Goal: Task Accomplishment & Management: Complete application form

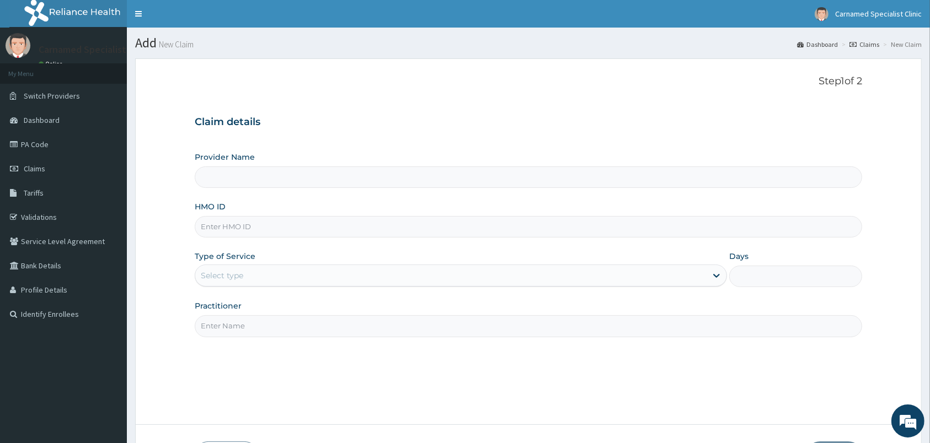
type input "Carnamed Specialist clinic"
click at [250, 226] on input "HMO ID" at bounding box center [528, 227] width 667 height 22
paste input "DG/10029/"
click at [201, 226] on input "DG/10029/" at bounding box center [528, 227] width 667 height 22
type input "TDG/10029/A"
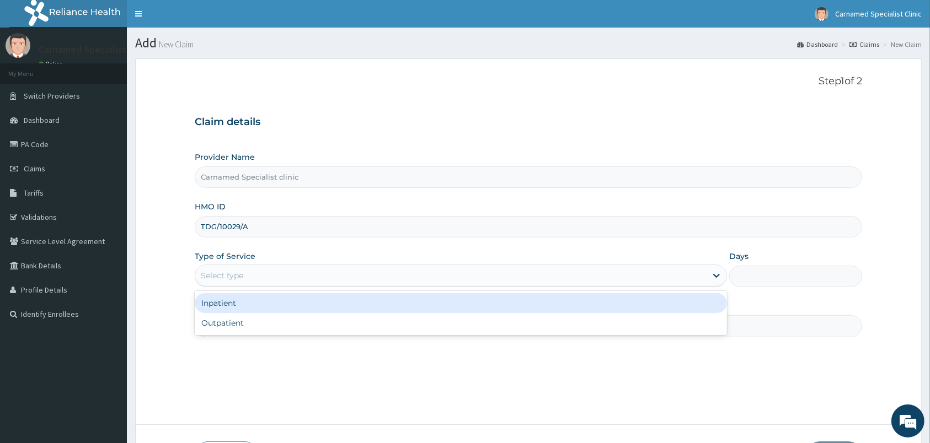
click at [251, 278] on div "Select type" at bounding box center [450, 276] width 511 height 18
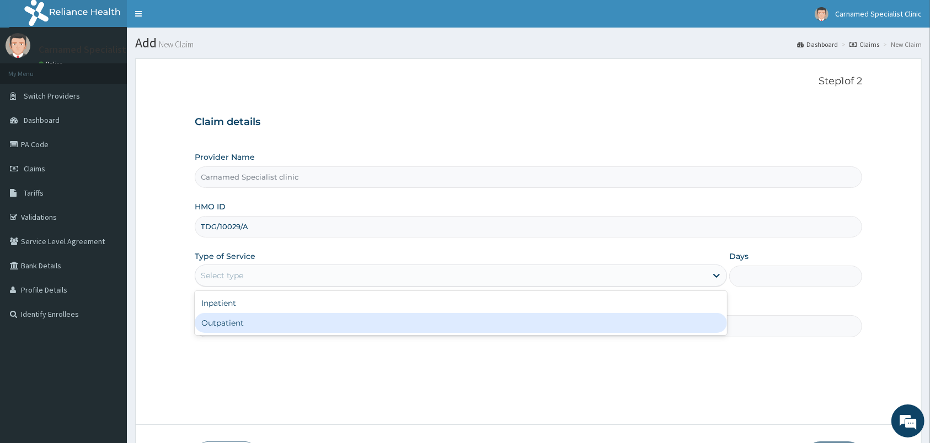
click at [250, 320] on div "Outpatient" at bounding box center [461, 323] width 532 height 20
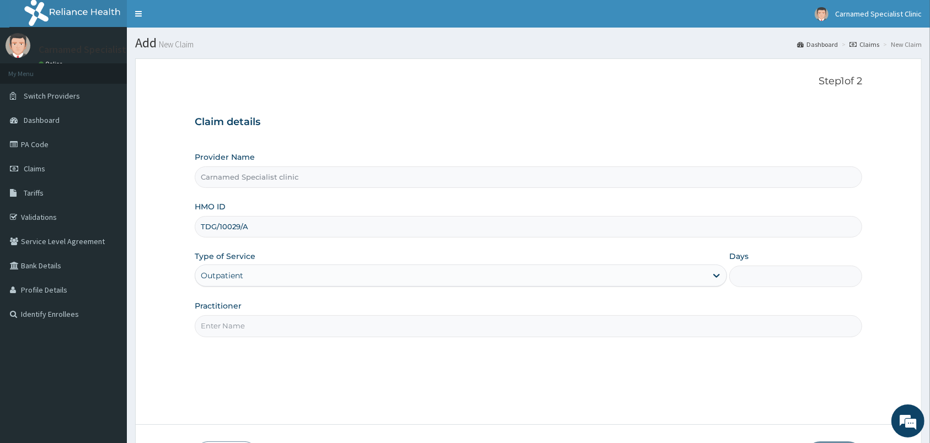
type input "1"
drag, startPoint x: 255, startPoint y: 325, endPoint x: 272, endPoint y: 319, distance: 17.4
click at [259, 324] on input "Practitioner" at bounding box center [528, 326] width 667 height 22
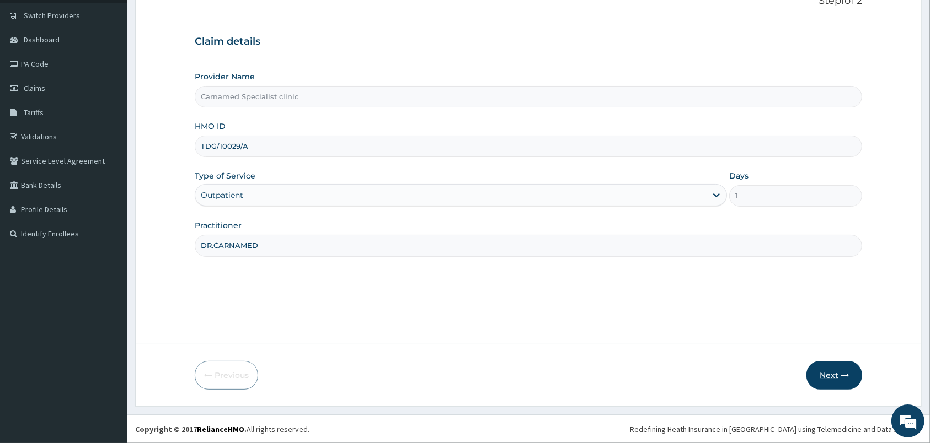
type input "DR.CARNAMED"
click at [832, 376] on button "Next" at bounding box center [834, 375] width 56 height 29
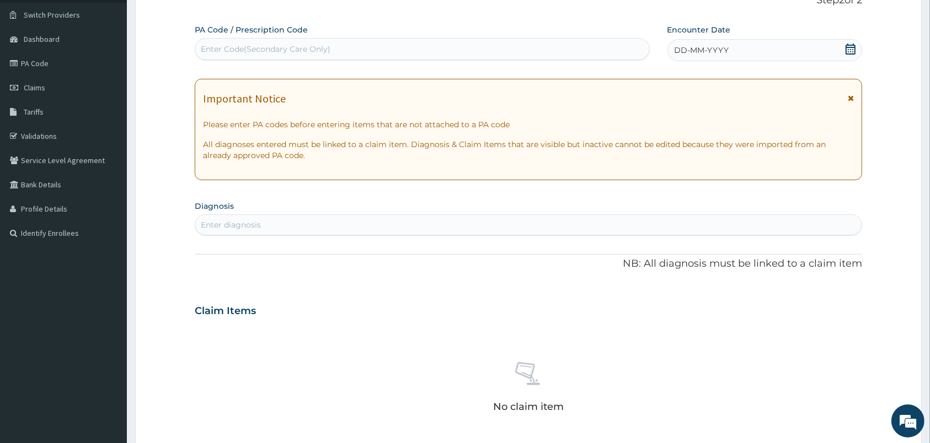
click at [331, 47] on div "Enter Code(Secondary Care Only)" at bounding box center [422, 49] width 454 height 18
click at [846, 51] on icon at bounding box center [850, 49] width 10 height 11
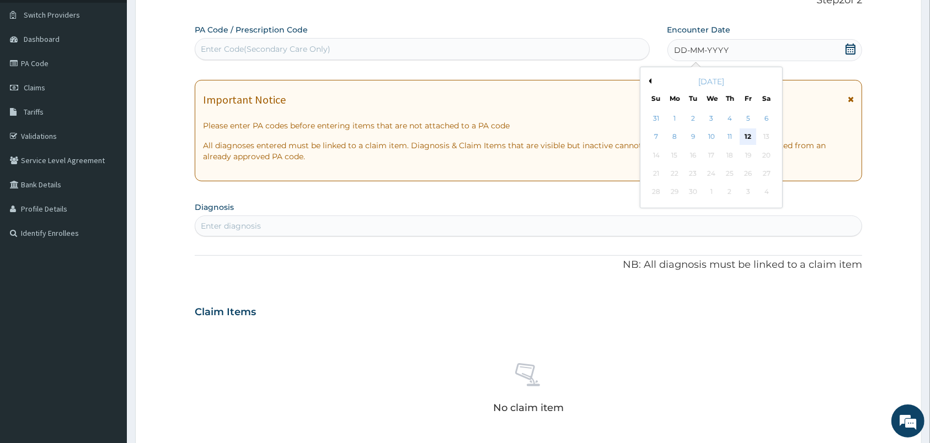
click at [749, 135] on div "12" at bounding box center [747, 137] width 17 height 17
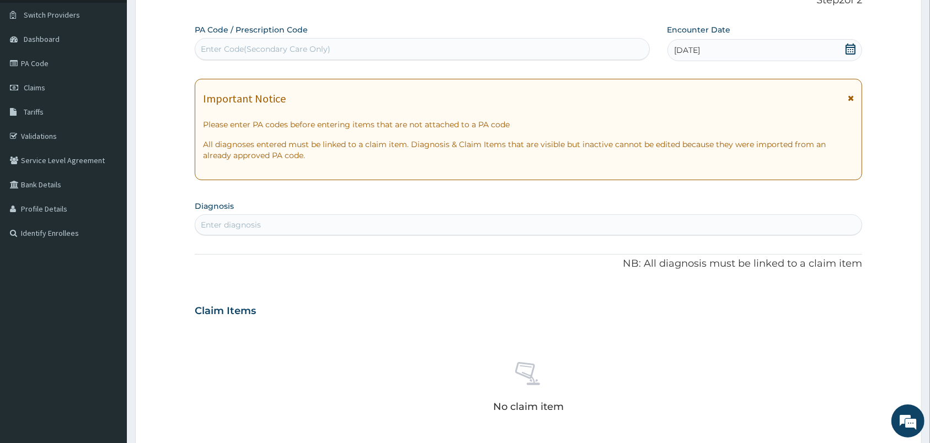
click at [586, 228] on div "Enter diagnosis" at bounding box center [528, 225] width 666 height 18
click at [210, 223] on input "NAUROPHATY" at bounding box center [229, 224] width 57 height 11
click at [251, 221] on input "NEUROPHATY" at bounding box center [229, 224] width 57 height 11
type input "NEUROPHATHY"
click at [292, 223] on div "Enter diagnosis" at bounding box center [528, 225] width 666 height 18
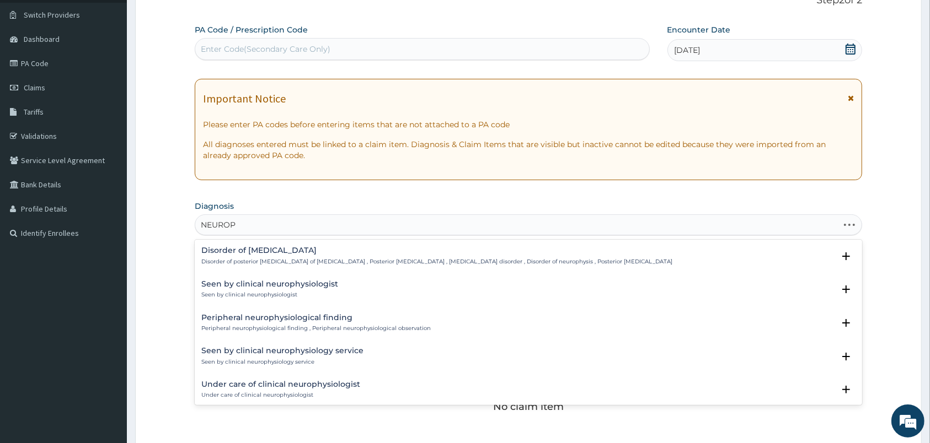
type input "NEUROPA"
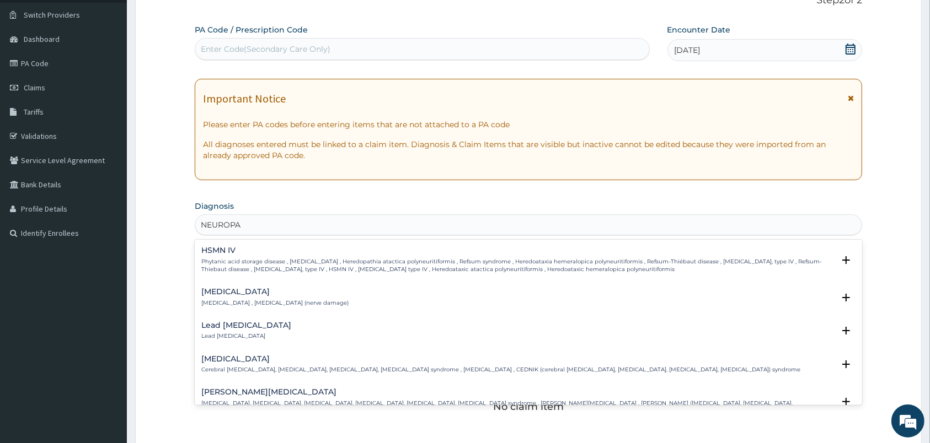
click at [226, 296] on h4 "Neuropathy" at bounding box center [274, 292] width 147 height 8
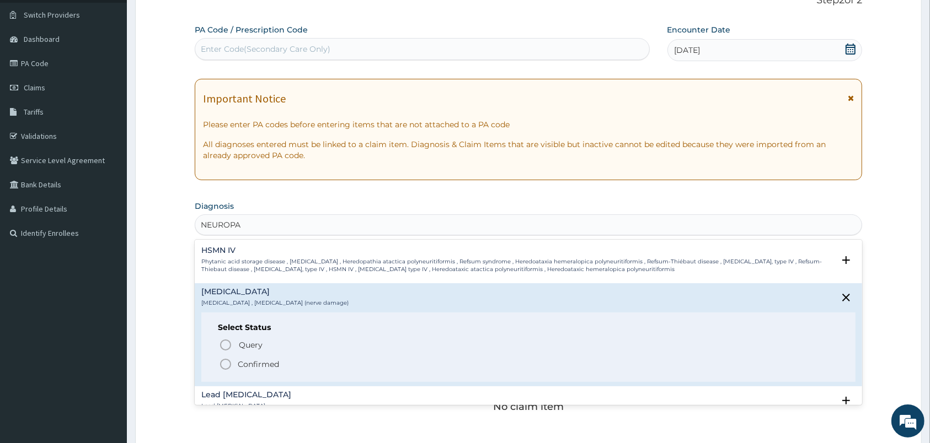
click at [226, 371] on icon "status option filled" at bounding box center [225, 364] width 13 height 13
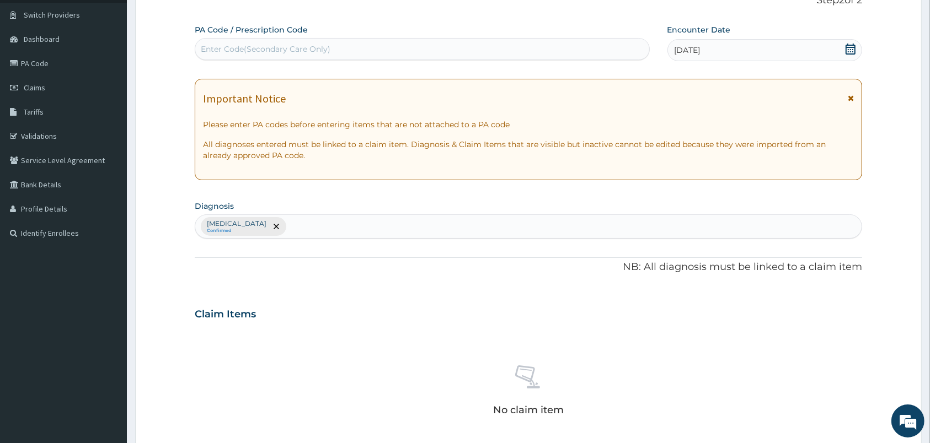
scroll to position [313, 0]
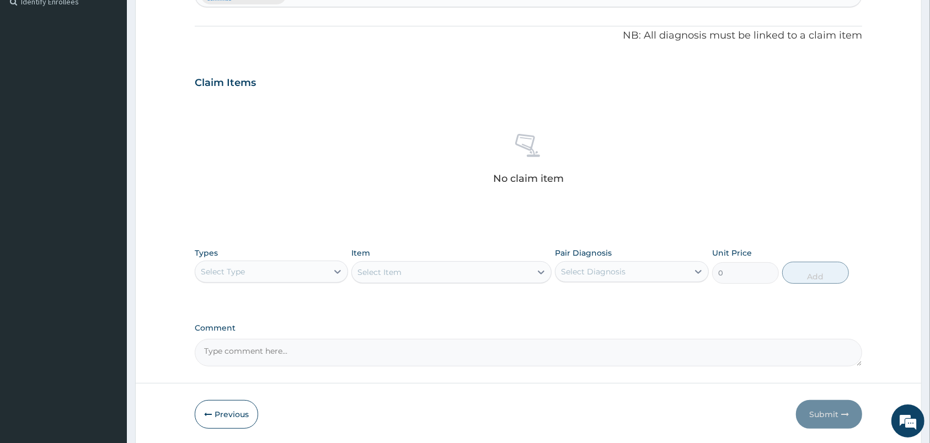
click at [303, 271] on div "Select Type" at bounding box center [261, 272] width 132 height 18
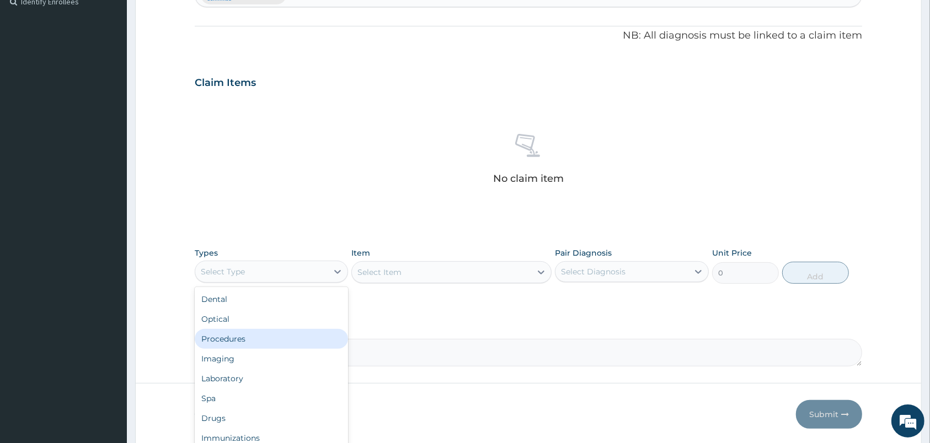
click at [232, 336] on div "Procedures" at bounding box center [271, 339] width 153 height 20
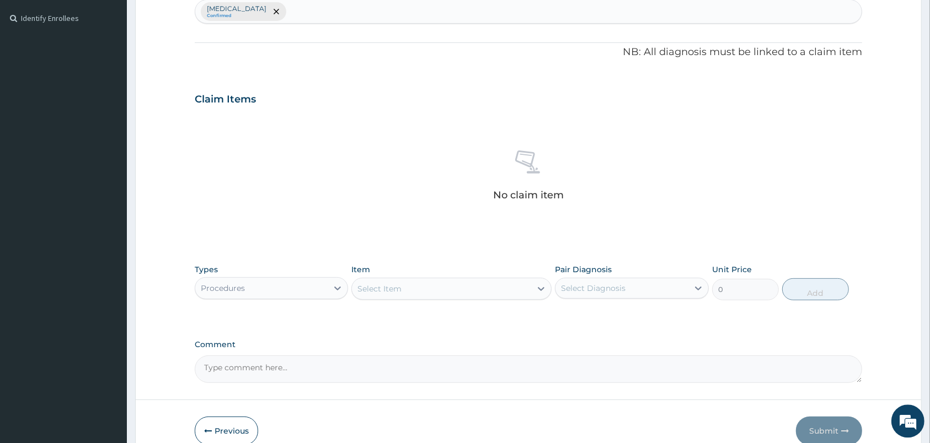
scroll to position [295, 0]
click at [474, 297] on div "Select Item" at bounding box center [441, 290] width 179 height 18
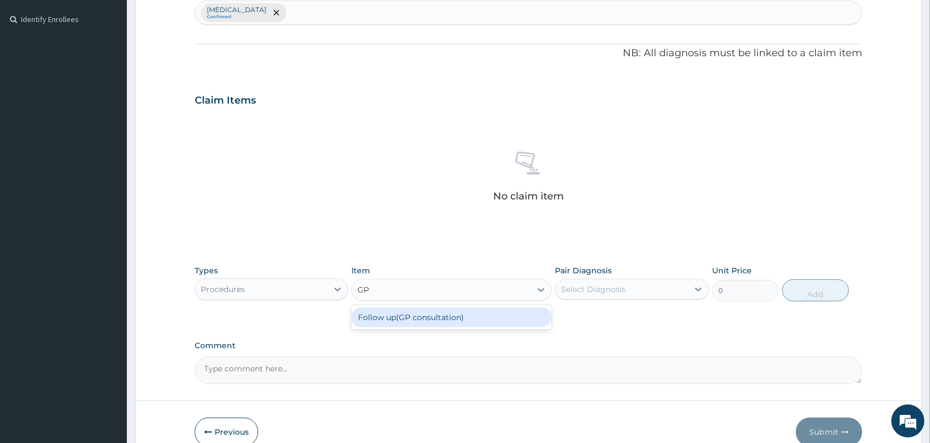
type input "G"
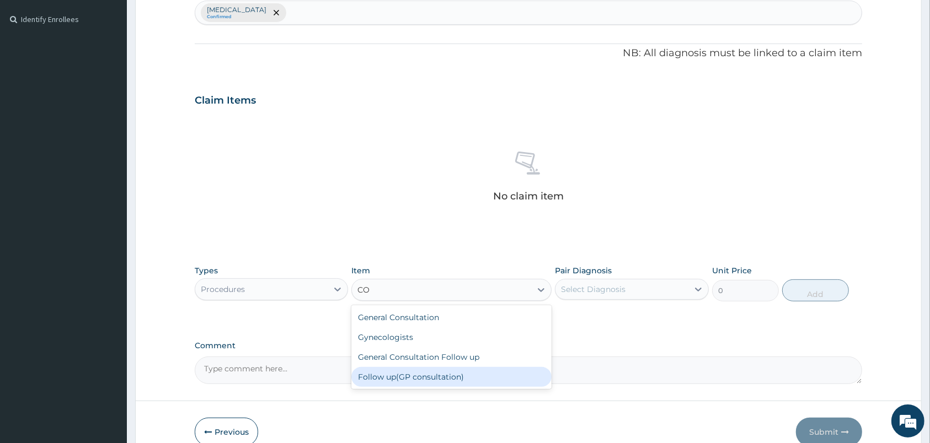
type input "CON"
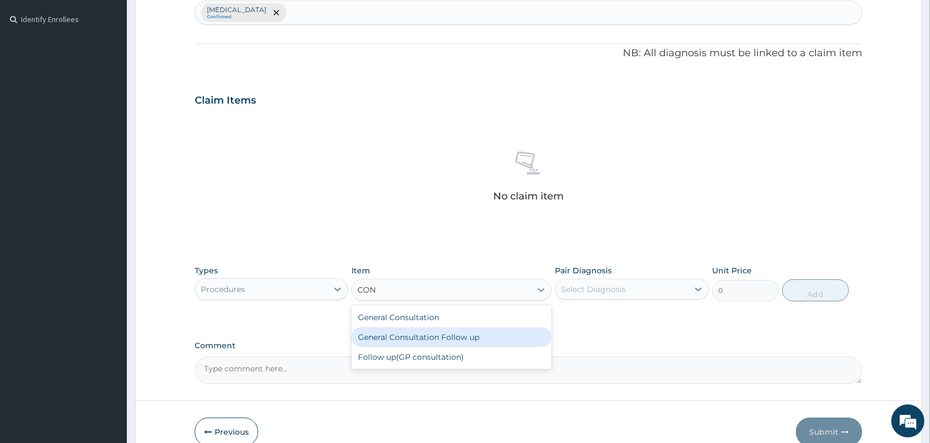
click at [428, 330] on div "General Consultation Follow up" at bounding box center [451, 338] width 200 height 20
type input "1000"
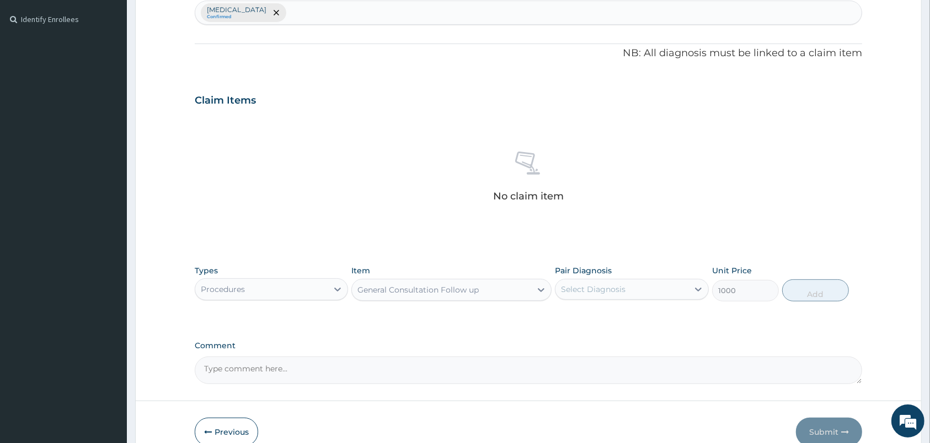
click at [449, 294] on div "General Consultation Follow up" at bounding box center [417, 290] width 121 height 11
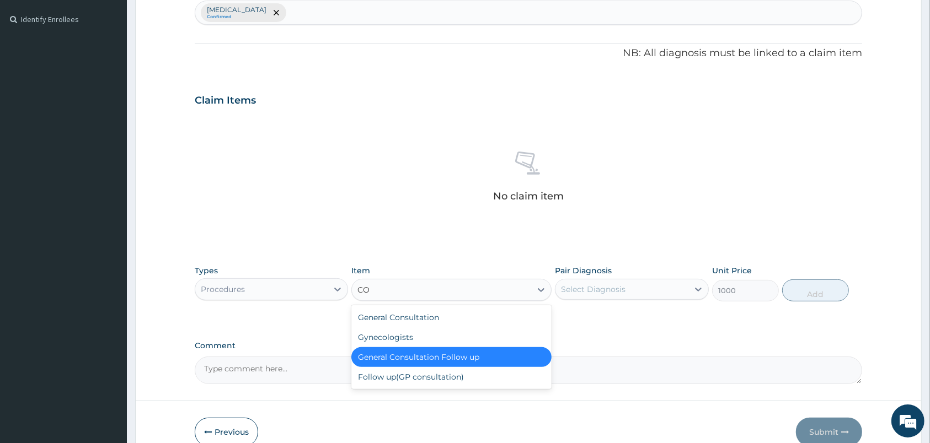
scroll to position [0, 0]
type input "CON"
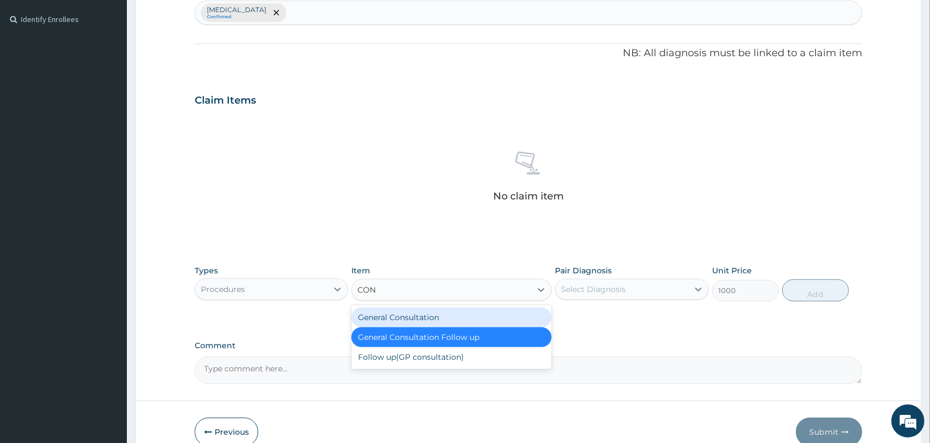
click at [419, 319] on div "General Consultation" at bounding box center [451, 318] width 200 height 20
type input "2000"
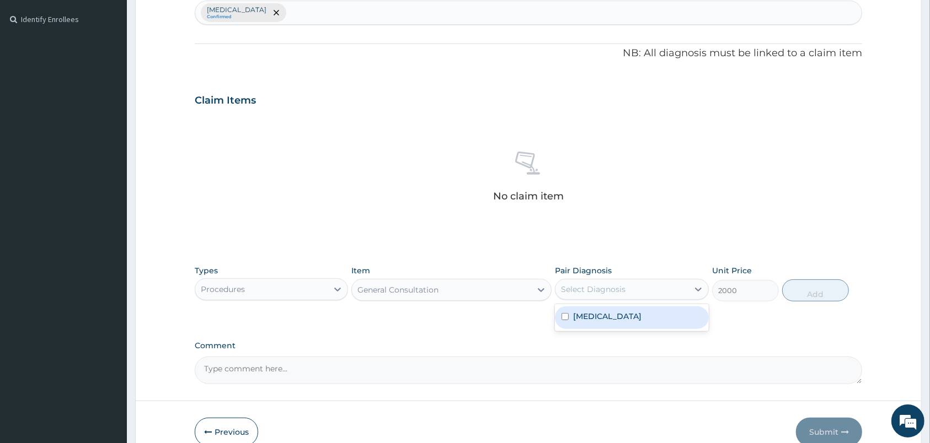
click at [592, 297] on div "Select Diagnosis" at bounding box center [621, 290] width 132 height 18
drag, startPoint x: 588, startPoint y: 317, endPoint x: 594, endPoint y: 318, distance: 6.6
click at [588, 318] on label "Neuropathy" at bounding box center [607, 316] width 68 height 11
checkbox input "true"
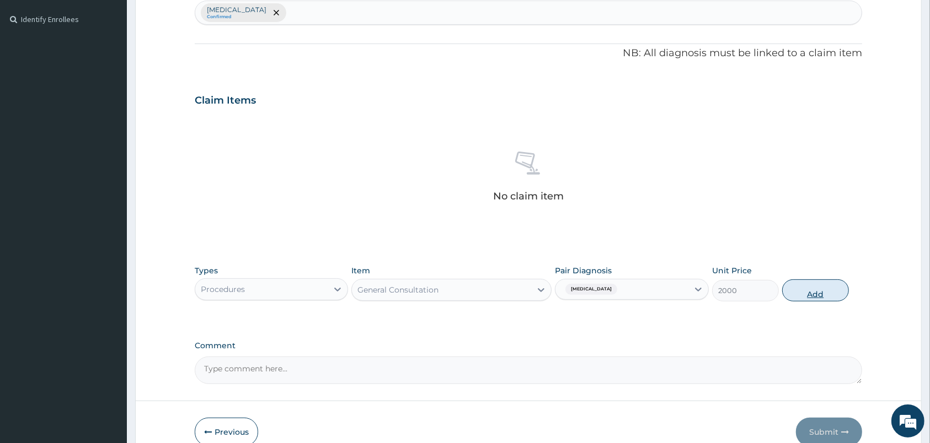
click at [797, 293] on button "Add" at bounding box center [815, 291] width 67 height 22
type input "0"
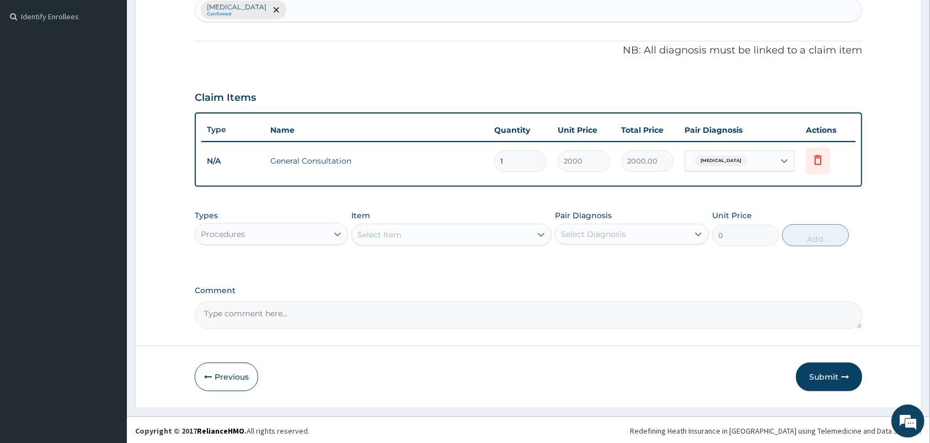
scroll to position [299, 0]
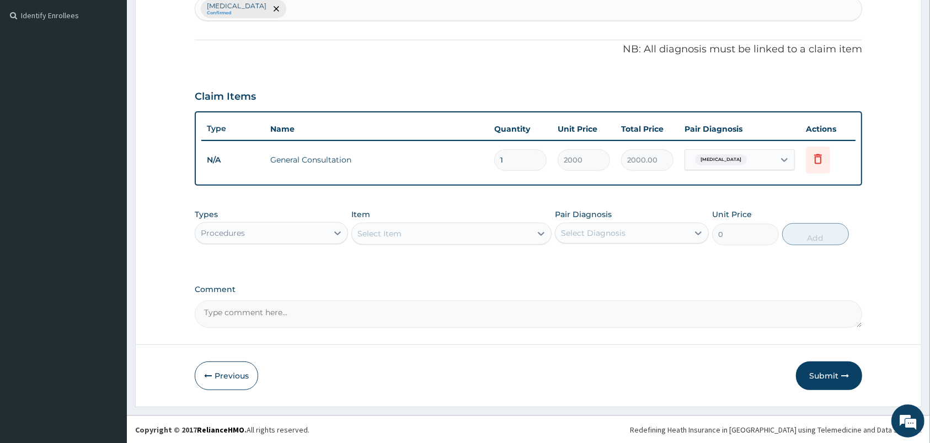
click at [319, 226] on div "Procedures" at bounding box center [261, 233] width 132 height 18
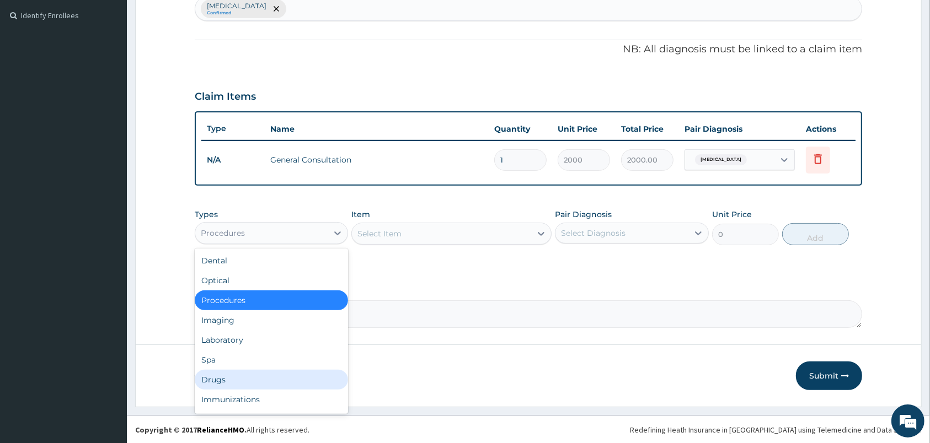
click at [231, 375] on div "Drugs" at bounding box center [271, 380] width 153 height 20
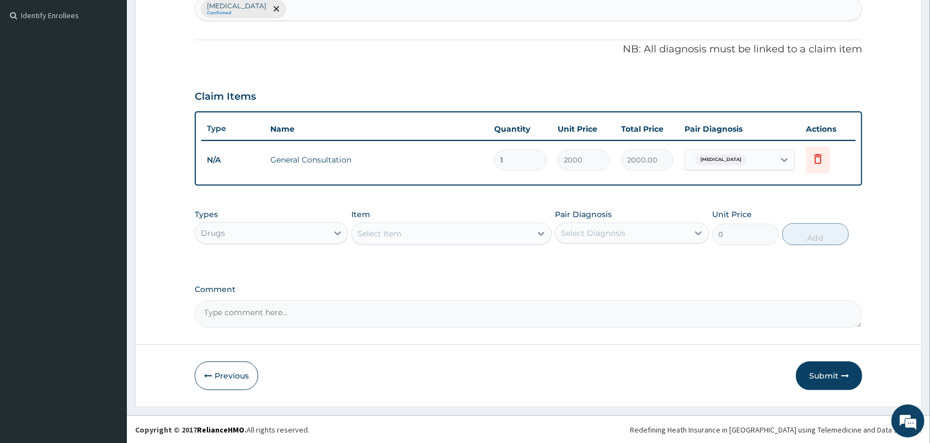
click at [448, 234] on div "Select Item" at bounding box center [441, 234] width 179 height 18
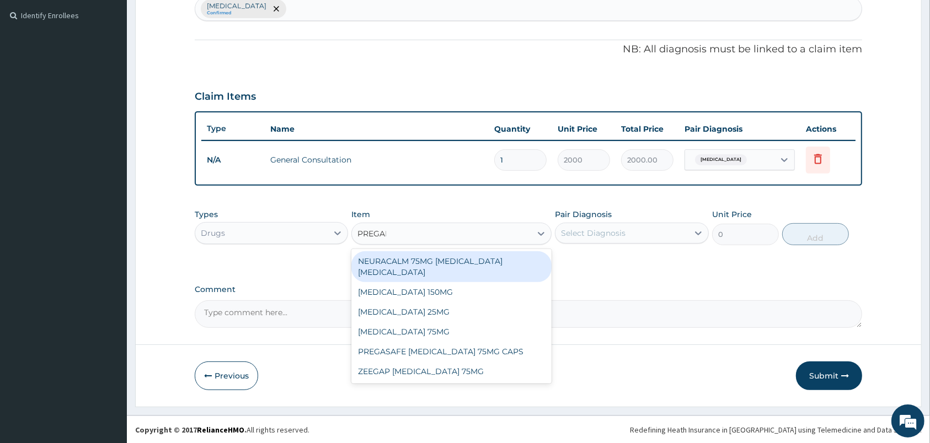
type input "PREGABA"
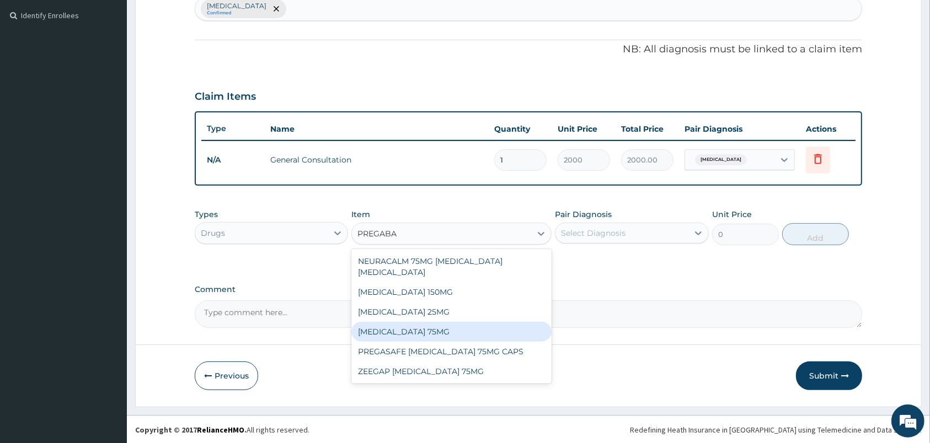
click at [405, 331] on div "PREGABALIN 75MG" at bounding box center [451, 332] width 200 height 20
type input "140"
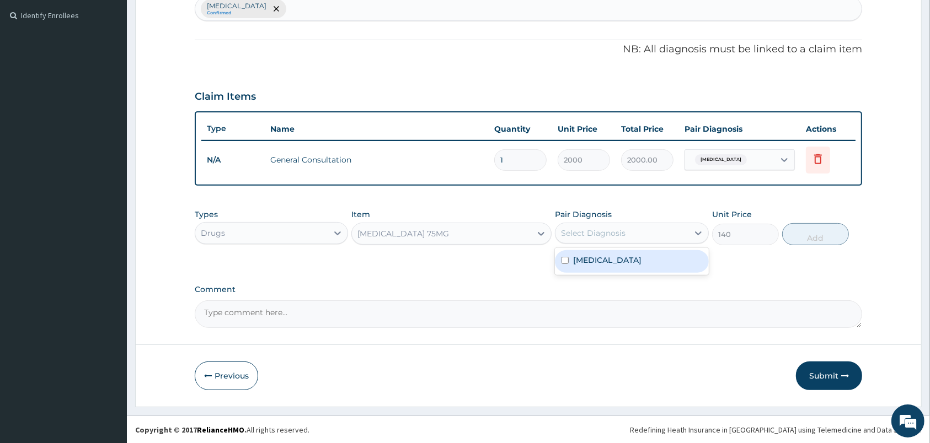
click at [622, 230] on div "Select Diagnosis" at bounding box center [593, 233] width 65 height 11
click at [609, 258] on label "Neuropathy" at bounding box center [607, 260] width 68 height 11
checkbox input "true"
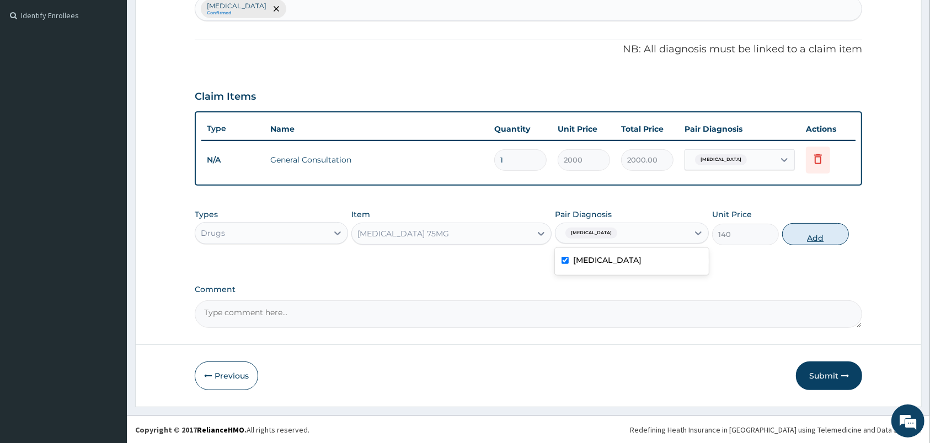
click at [816, 238] on button "Add" at bounding box center [815, 234] width 67 height 22
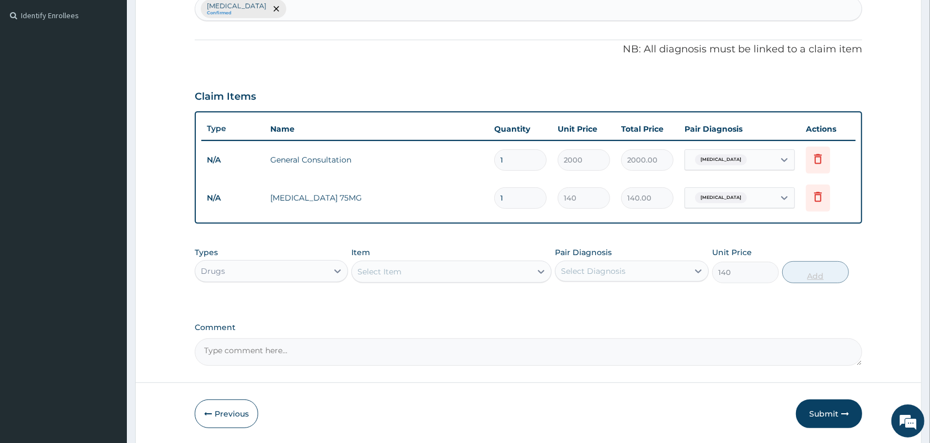
type input "0"
type input "0.00"
type input "7"
type input "980.00"
type input "7"
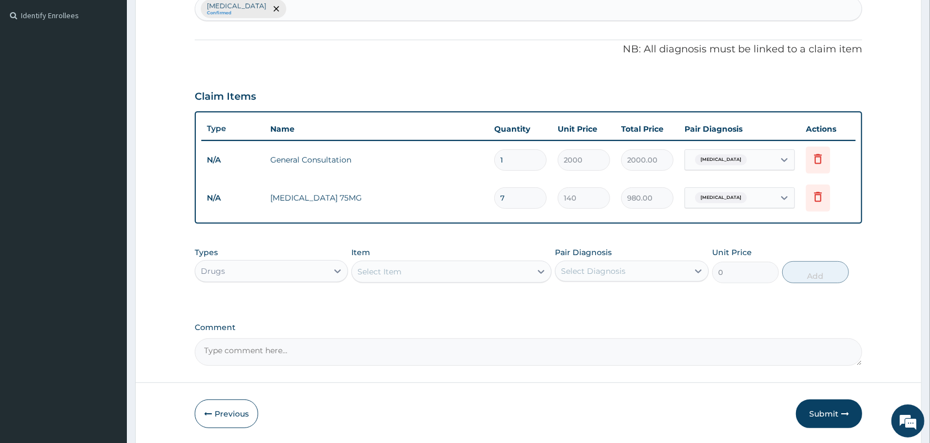
click at [458, 270] on div "Select Item" at bounding box center [441, 272] width 179 height 18
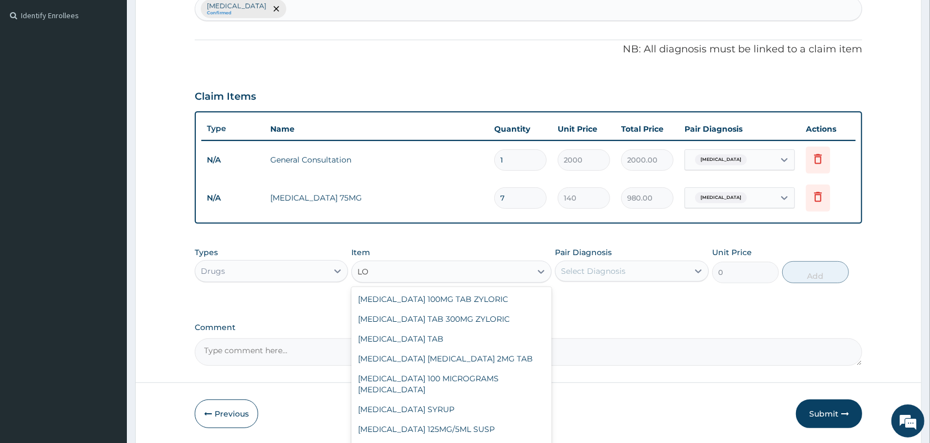
type input "L"
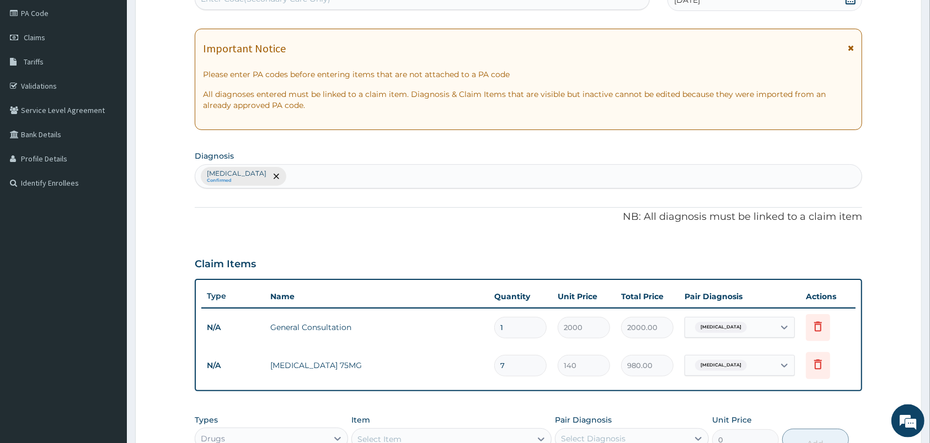
scroll to position [125, 0]
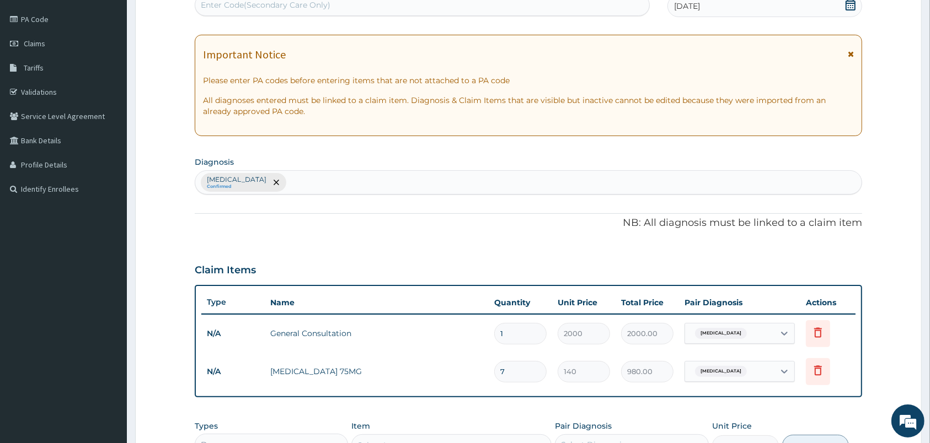
click at [359, 181] on div "Neuropathy Confirmed" at bounding box center [528, 182] width 666 height 23
type input "UPPER RESP"
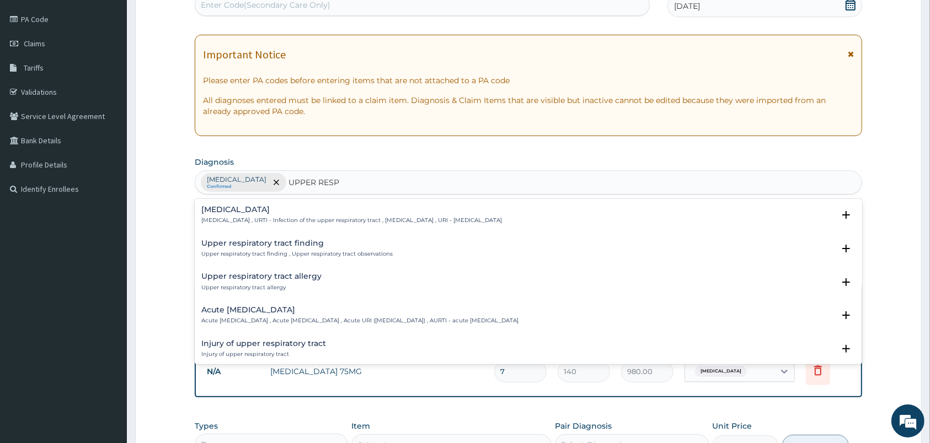
click at [265, 214] on h4 "Upper respiratory infection" at bounding box center [351, 210] width 301 height 8
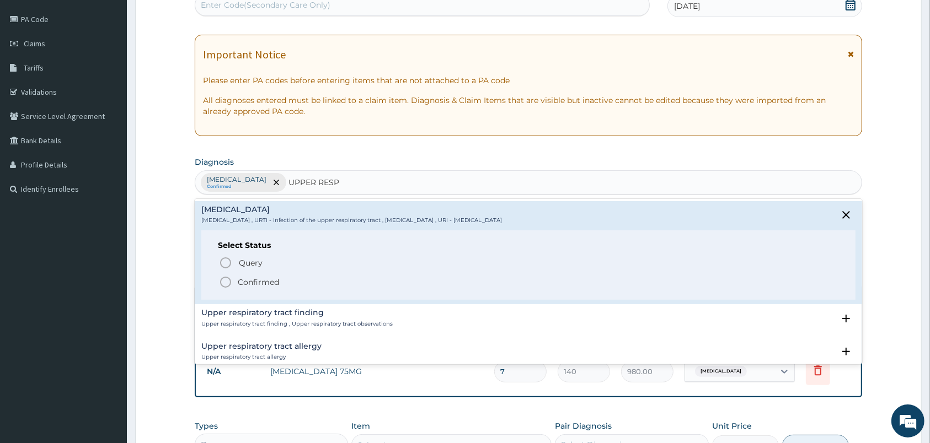
click at [223, 283] on icon "status option filled" at bounding box center [225, 282] width 13 height 13
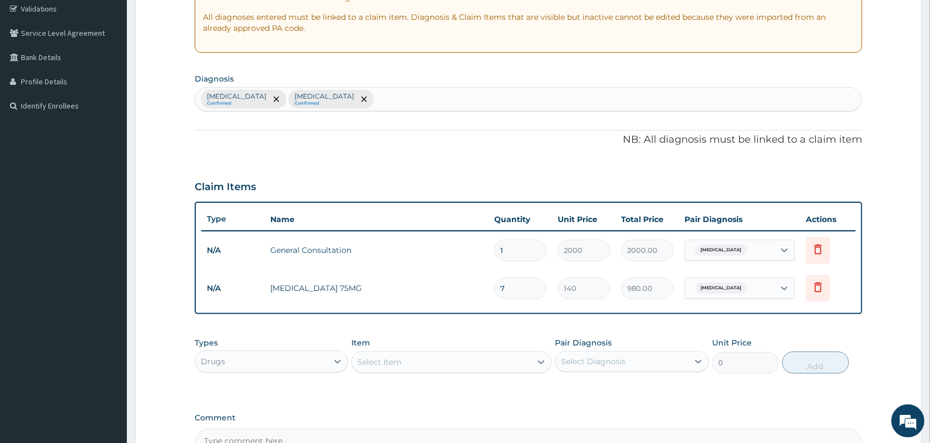
scroll to position [299, 0]
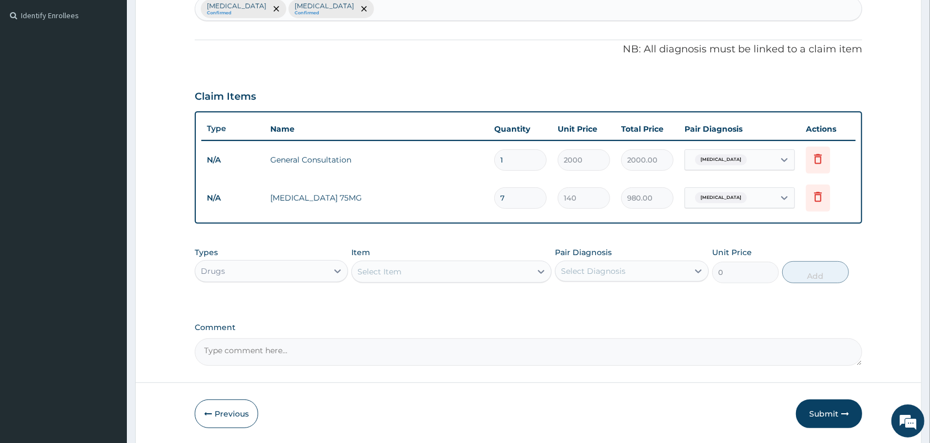
click at [439, 267] on div "Select Item" at bounding box center [441, 272] width 179 height 18
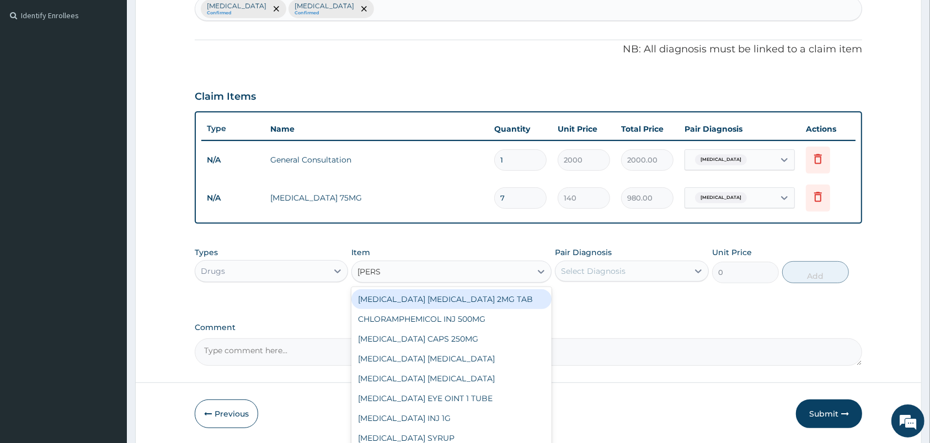
type input "LORAT"
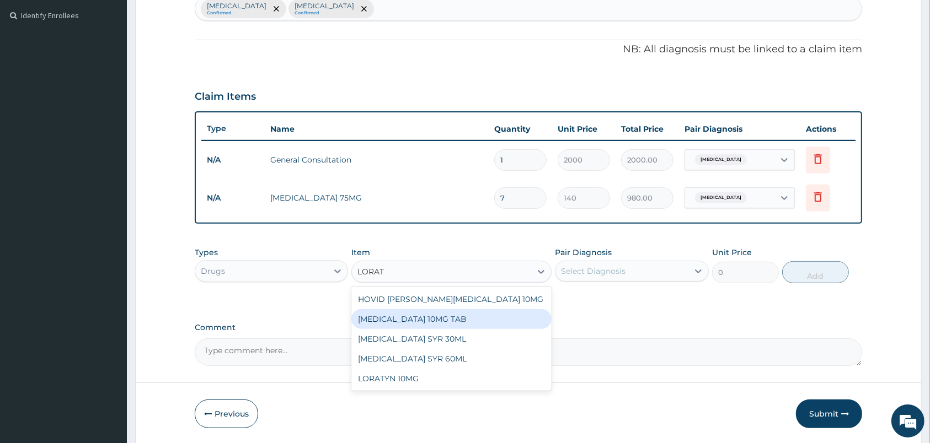
click at [398, 323] on div "LORATADINE 10MG TAB" at bounding box center [451, 319] width 200 height 20
type input "31.5"
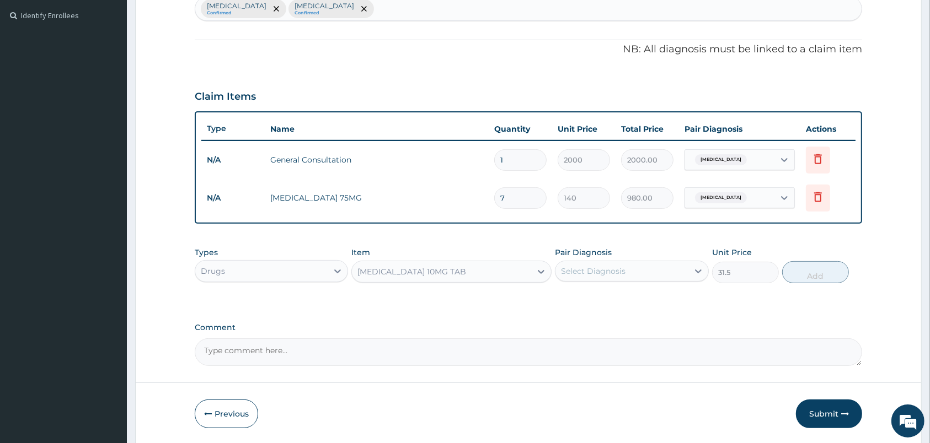
click at [620, 280] on div "Select Diagnosis" at bounding box center [631, 271] width 153 height 21
click at [604, 320] on label "Upper respiratory infection" at bounding box center [607, 320] width 68 height 11
checkbox input "true"
click at [798, 276] on button "Add" at bounding box center [815, 272] width 67 height 22
type input "0"
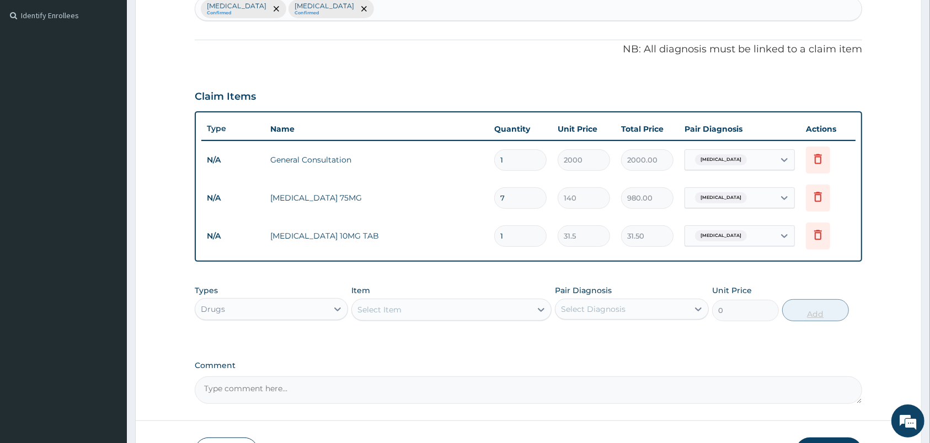
type input "10"
type input "315.00"
type input "10"
click at [472, 304] on div "Select Item" at bounding box center [441, 310] width 179 height 18
click at [498, 305] on div "Select Item" at bounding box center [451, 310] width 200 height 22
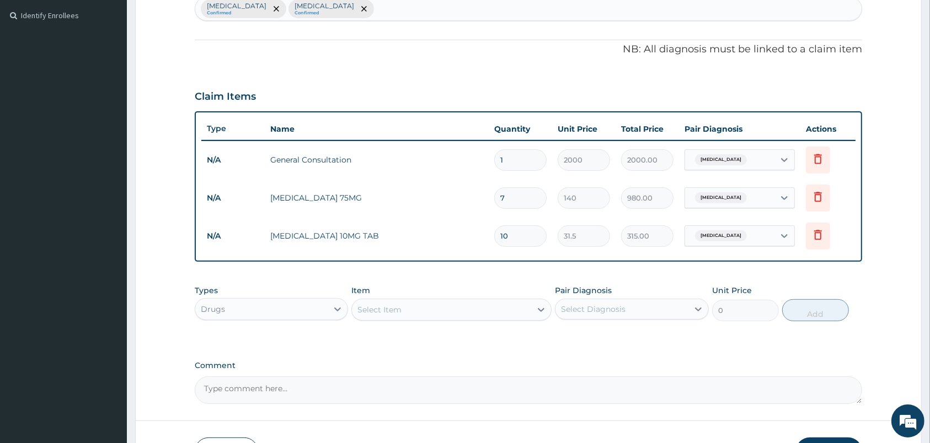
click at [496, 310] on div "Select Item" at bounding box center [441, 310] width 179 height 18
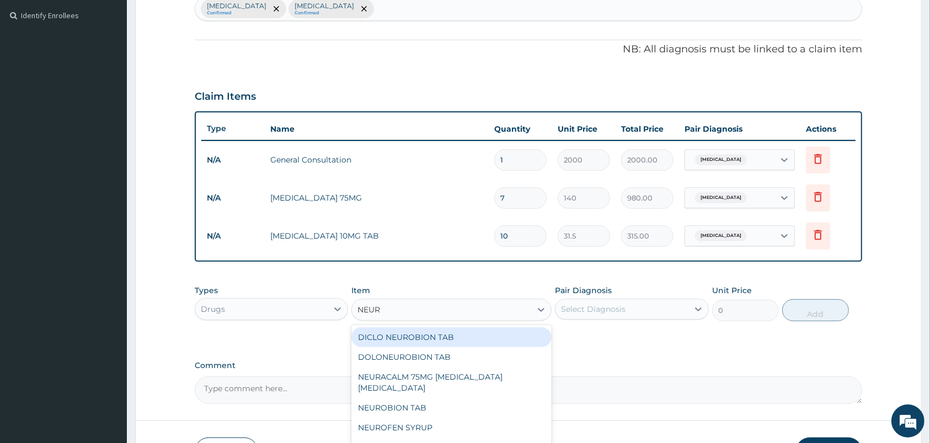
type input "NEURO"
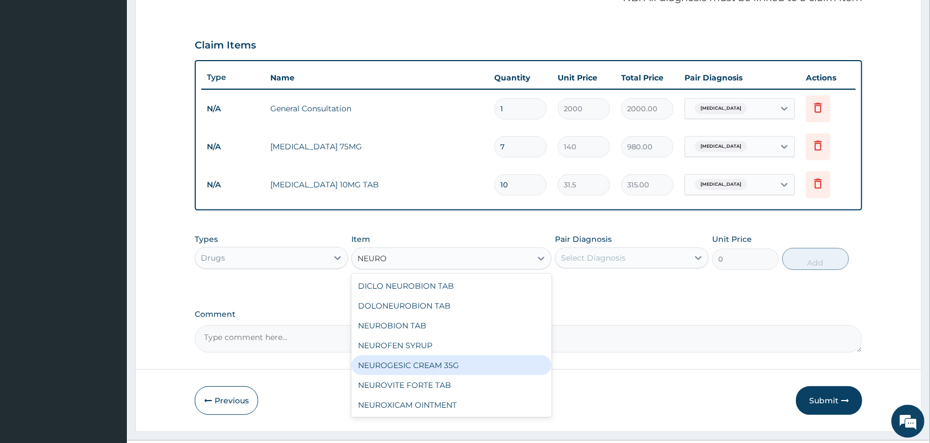
scroll to position [376, 0]
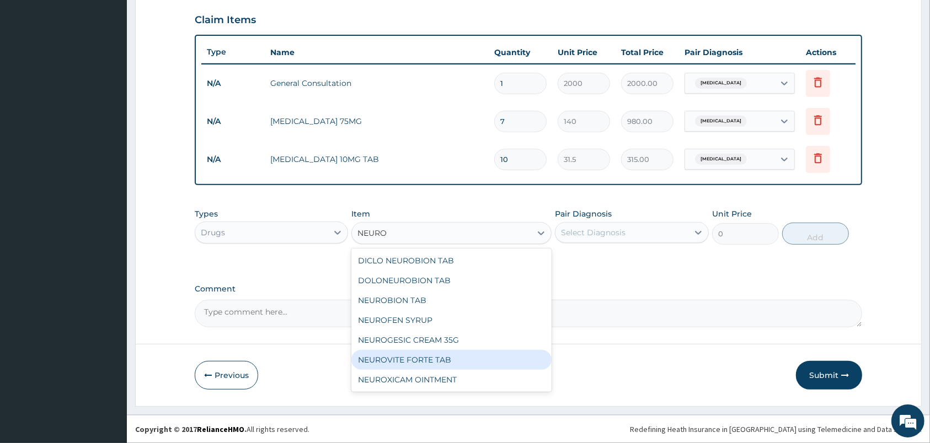
click at [433, 359] on div "NEUROVITE FORTE TAB" at bounding box center [451, 360] width 200 height 20
type input "52.5"
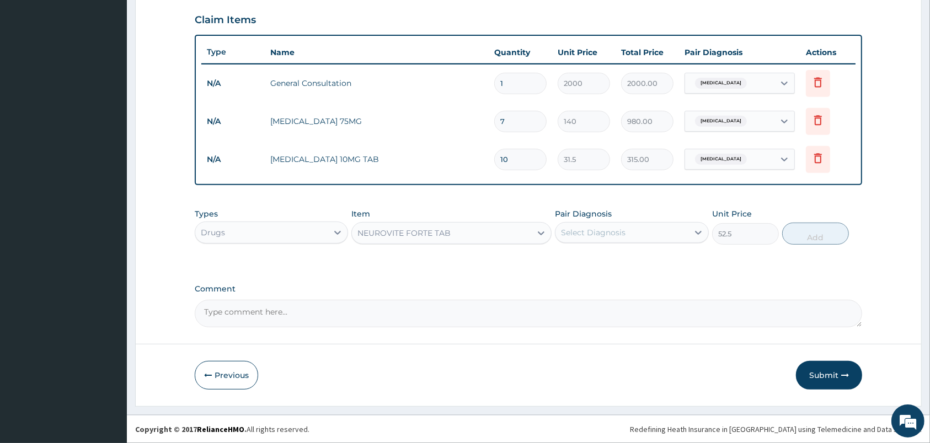
click at [585, 233] on div "Select Diagnosis" at bounding box center [593, 232] width 65 height 11
click at [592, 259] on label "Neuropathy" at bounding box center [607, 259] width 68 height 11
checkbox input "true"
click at [779, 242] on div "Types Drugs Item NEUROVITE FORTE TAB Pair Diagnosis Neuropathy Unit Price 52.5 …" at bounding box center [528, 226] width 667 height 47
click at [818, 242] on button "Add" at bounding box center [815, 234] width 67 height 22
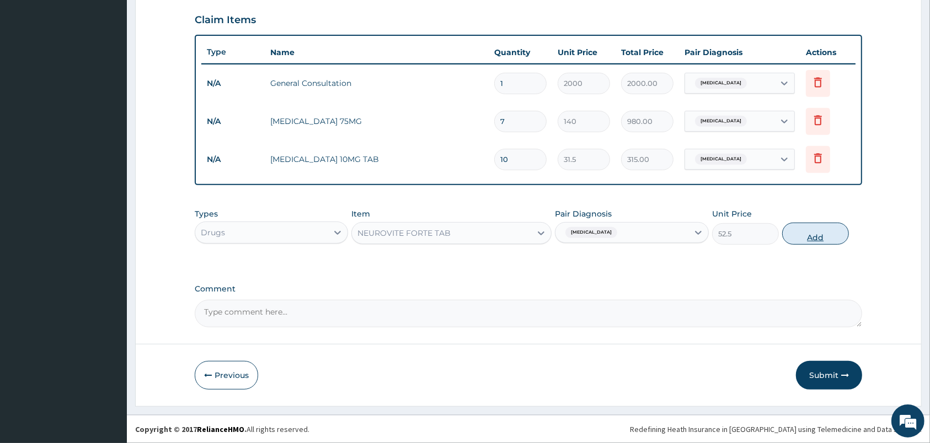
type input "0"
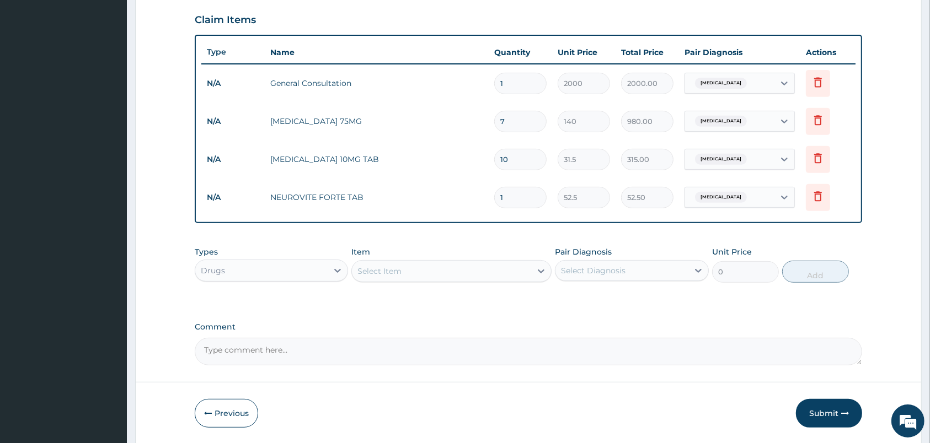
type input "0.00"
type input "2"
type input "105.00"
type input "28"
type input "1470.00"
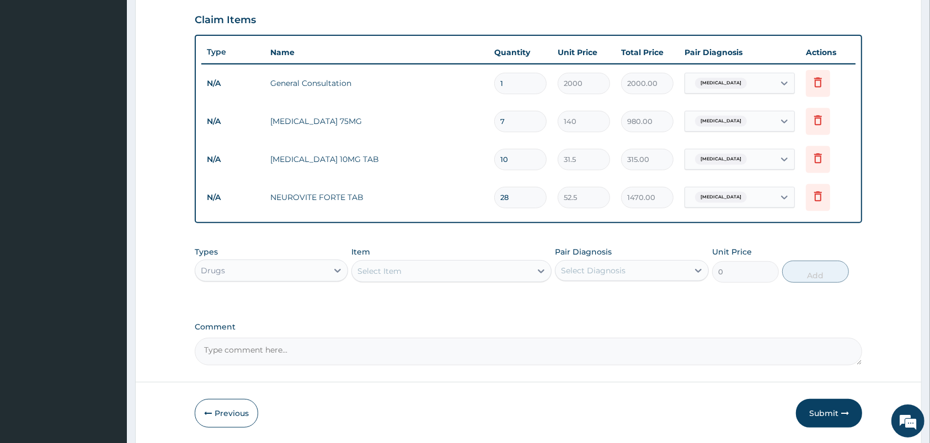
scroll to position [414, 0]
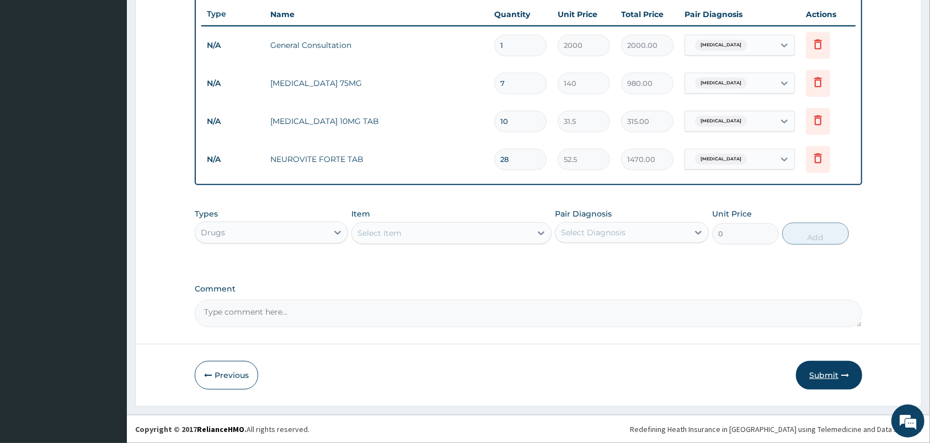
type input "28"
click at [830, 374] on button "Submit" at bounding box center [829, 375] width 66 height 29
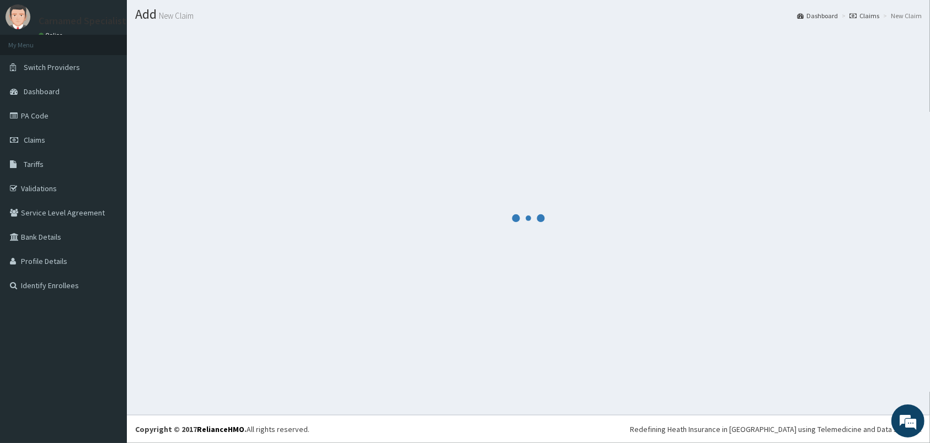
scroll to position [29, 0]
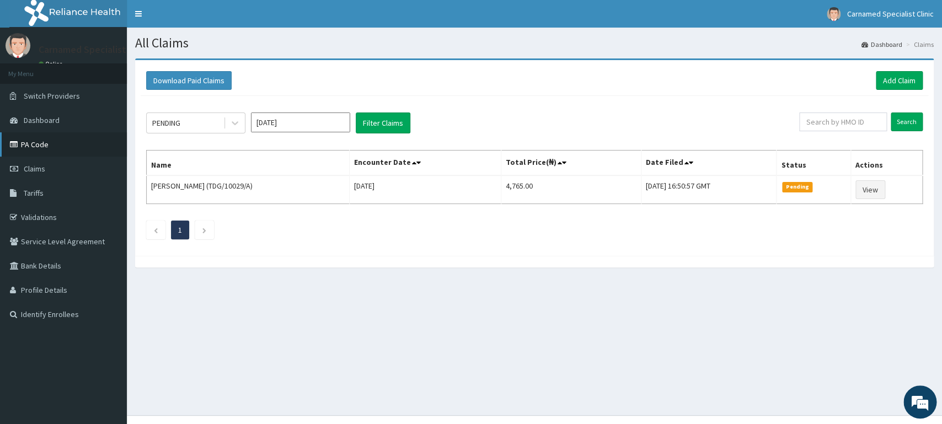
click at [55, 145] on link "PA Code" at bounding box center [63, 144] width 127 height 24
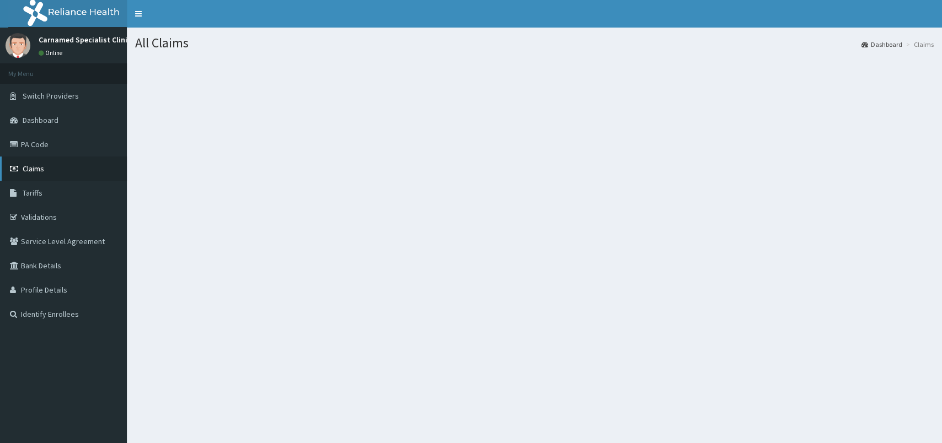
click at [32, 173] on span "Claims" at bounding box center [34, 169] width 22 height 10
click at [52, 173] on link "Claims" at bounding box center [63, 169] width 127 height 24
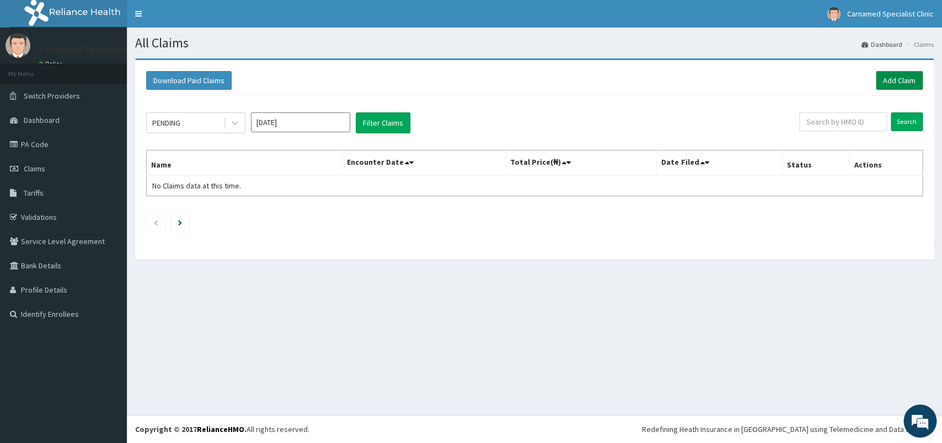
click at [903, 77] on link "Add Claim" at bounding box center [899, 80] width 47 height 19
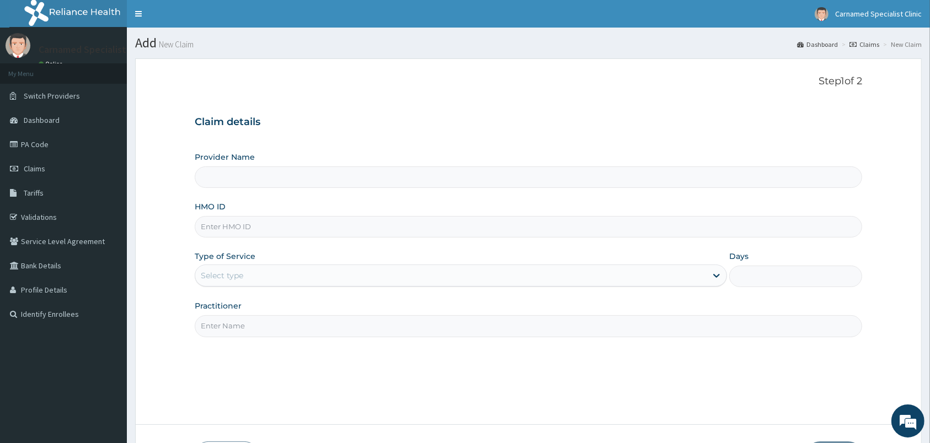
type input "Carnamed Specialist clinic"
click at [439, 226] on input "HMO ID" at bounding box center [528, 227] width 667 height 22
type input "NGC/10026/A"
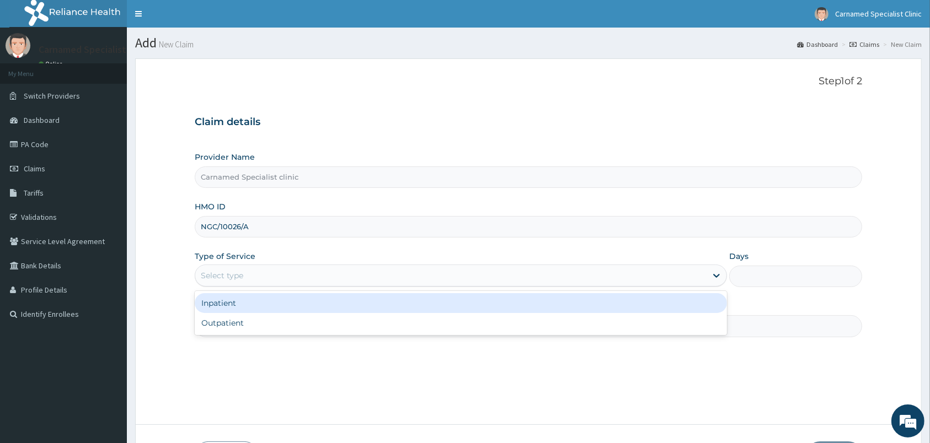
click at [280, 270] on div "Select type" at bounding box center [450, 276] width 511 height 18
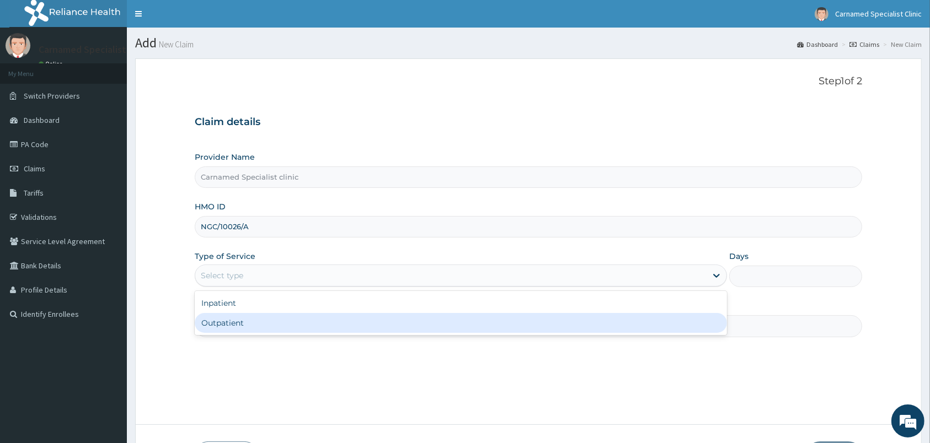
click at [256, 325] on div "Outpatient" at bounding box center [461, 323] width 532 height 20
type input "1"
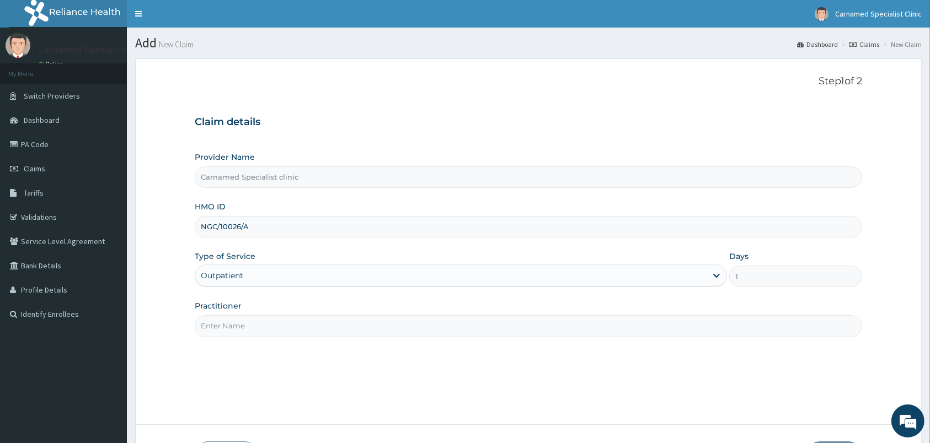
click at [258, 325] on input "Practitioner" at bounding box center [528, 326] width 667 height 22
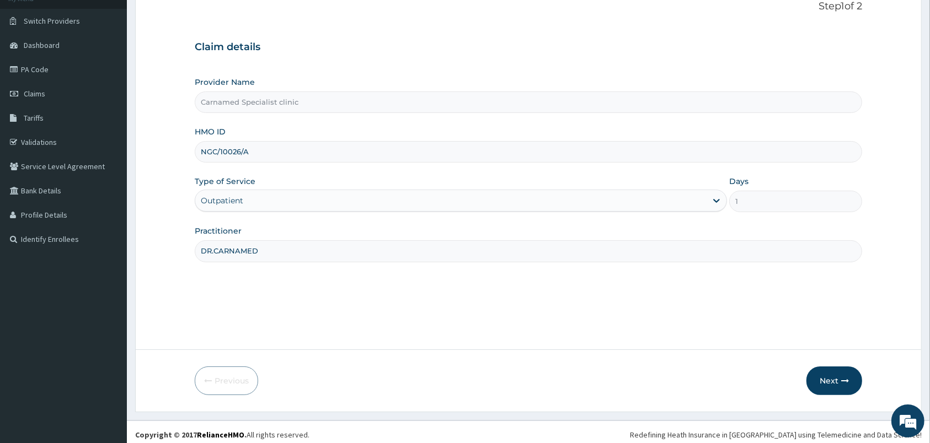
scroll to position [81, 0]
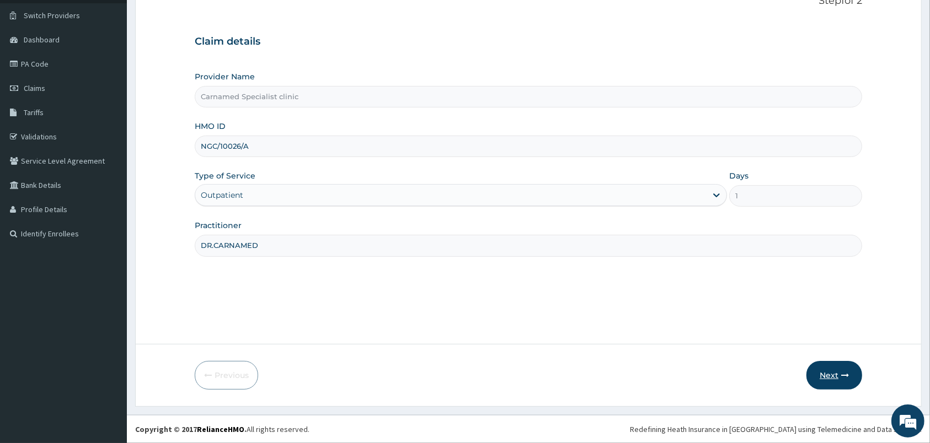
type input "DR.CARNAMED"
click at [818, 374] on button "Next" at bounding box center [834, 375] width 56 height 29
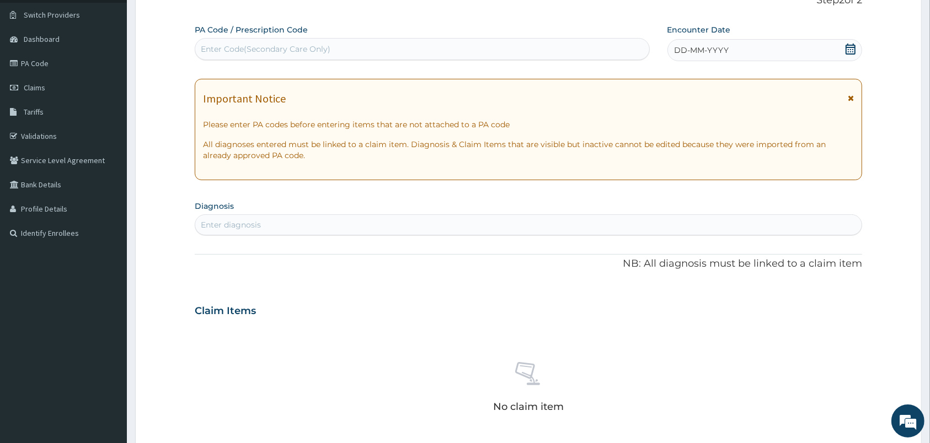
click at [312, 50] on div "Enter Code(Secondary Care Only)" at bounding box center [266, 49] width 130 height 11
paste input "PA/B2A1BD"
type input "PA/B2A1BD"
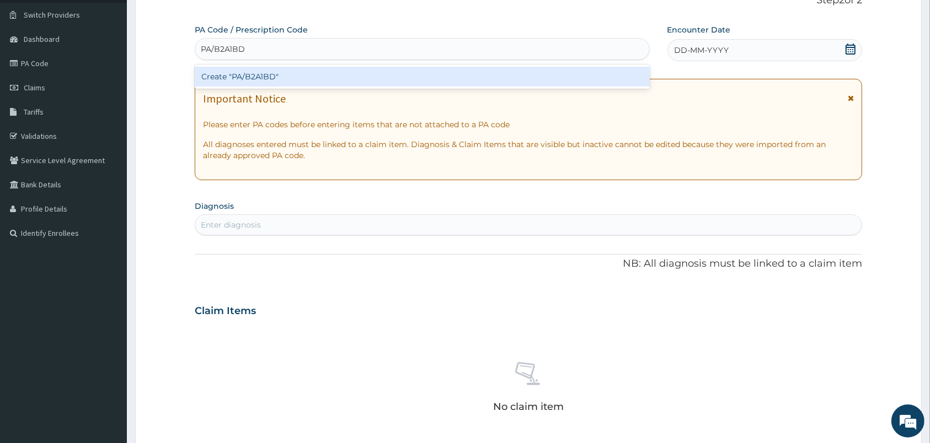
click at [223, 80] on div "Create "PA/B2A1BD"" at bounding box center [422, 77] width 455 height 20
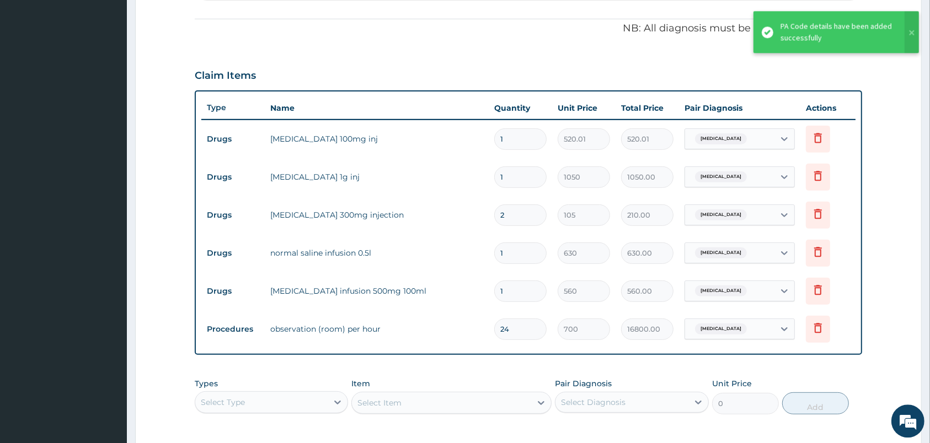
scroll to position [254, 0]
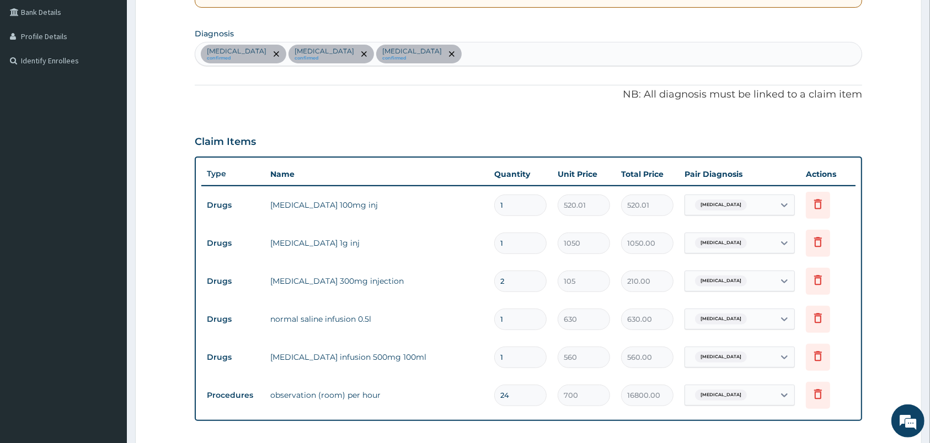
click at [432, 55] on div "Spasm confirmed Sepsis confirmed Malaria confirmed" at bounding box center [528, 53] width 666 height 23
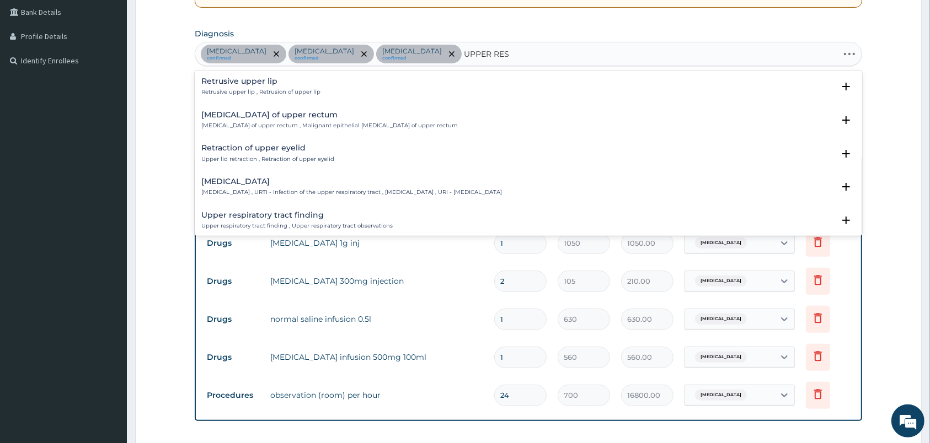
type input "UPPER RESP"
click at [254, 79] on h4 "Upper respiratory infection" at bounding box center [351, 81] width 301 height 8
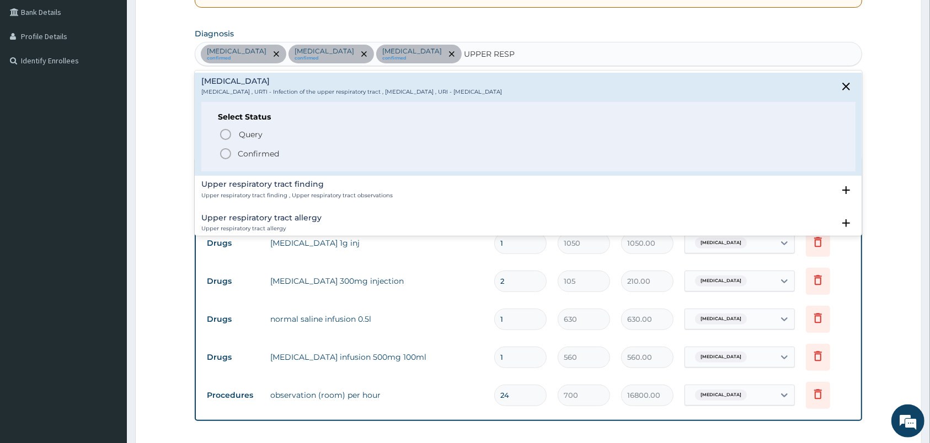
click at [221, 156] on circle "status option filled" at bounding box center [226, 154] width 10 height 10
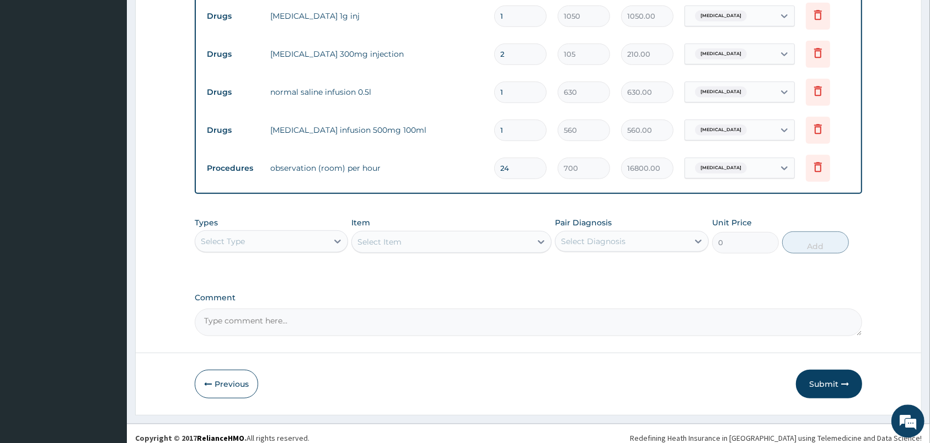
scroll to position [485, 0]
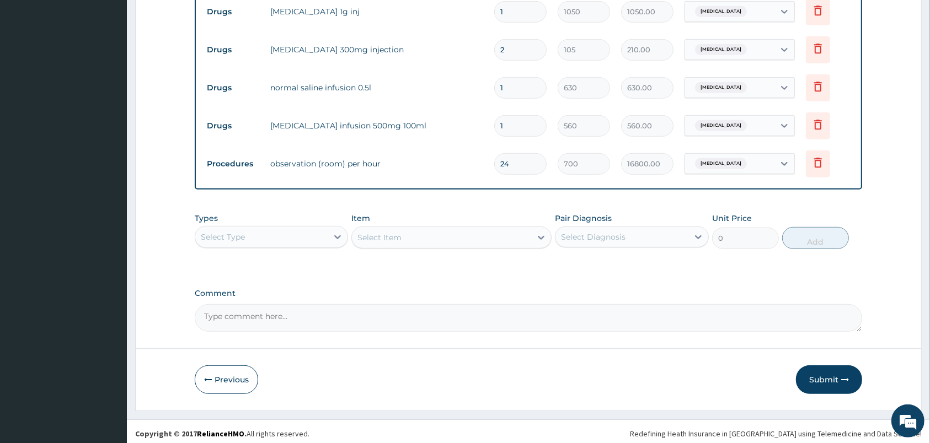
click at [312, 228] on div "Select Type" at bounding box center [261, 237] width 132 height 18
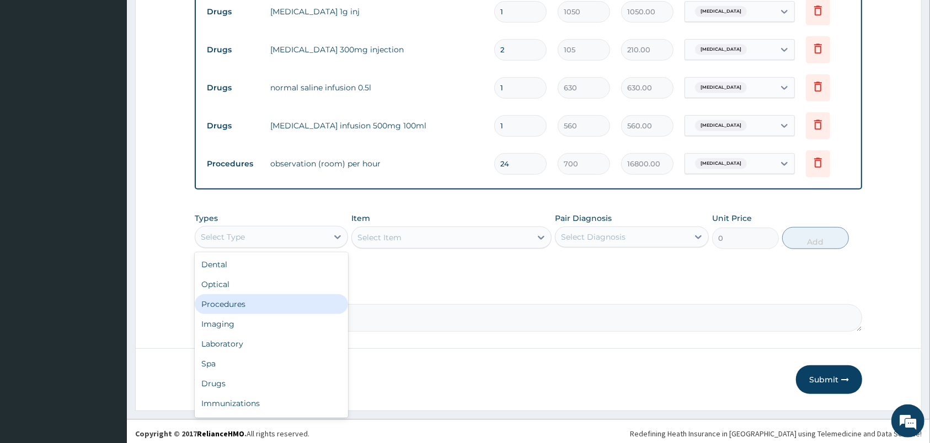
drag, startPoint x: 218, startPoint y: 305, endPoint x: 352, endPoint y: 262, distance: 140.7
click at [223, 303] on div "Procedures" at bounding box center [271, 304] width 153 height 20
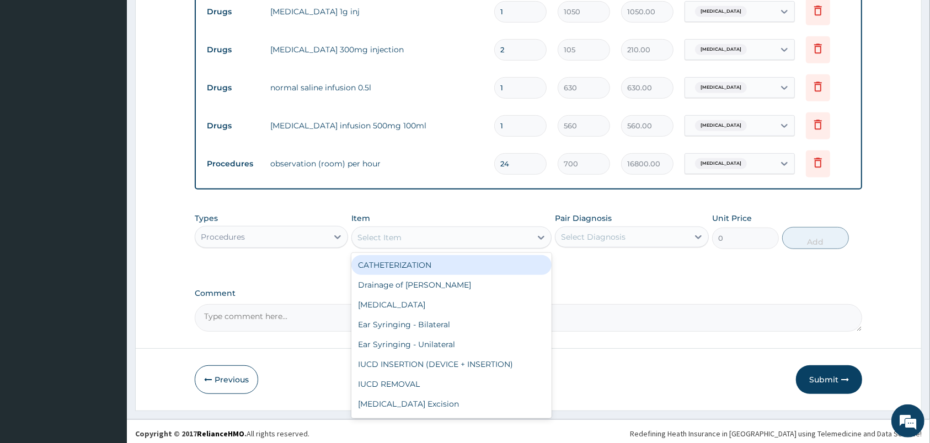
click at [454, 236] on div "Select Item" at bounding box center [441, 238] width 179 height 18
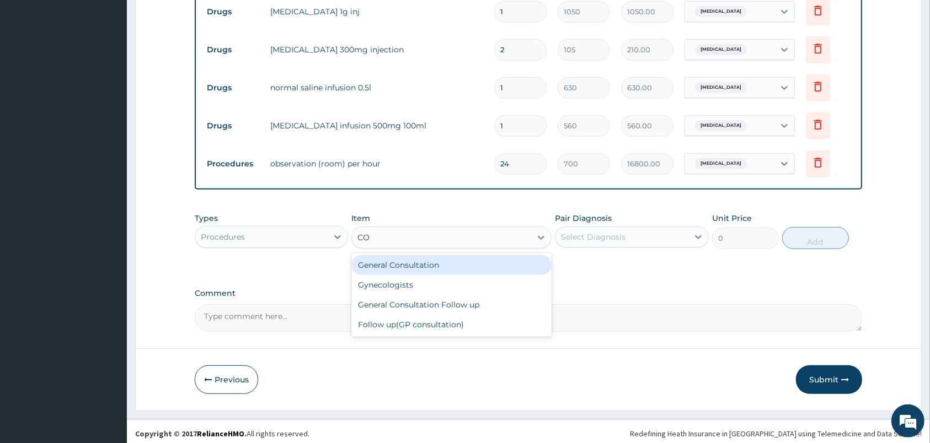
type input "CON"
click at [435, 258] on div "General Consultation" at bounding box center [451, 265] width 200 height 20
type input "2000"
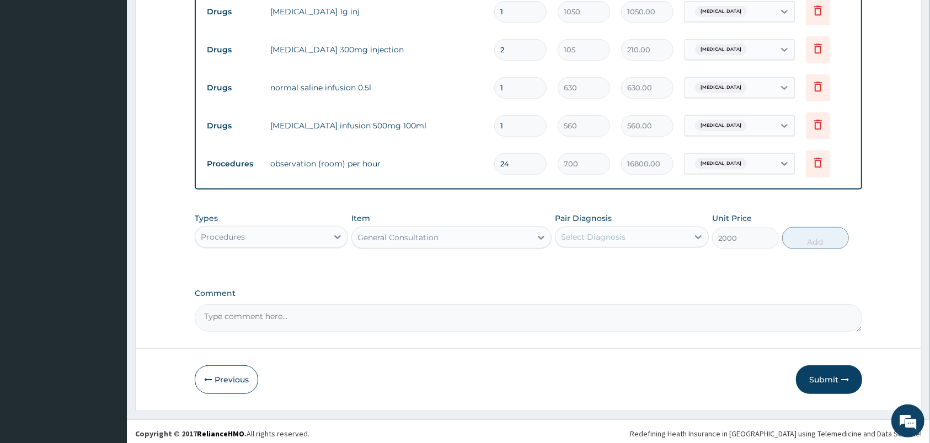
click at [628, 237] on div "Select Diagnosis" at bounding box center [621, 237] width 132 height 18
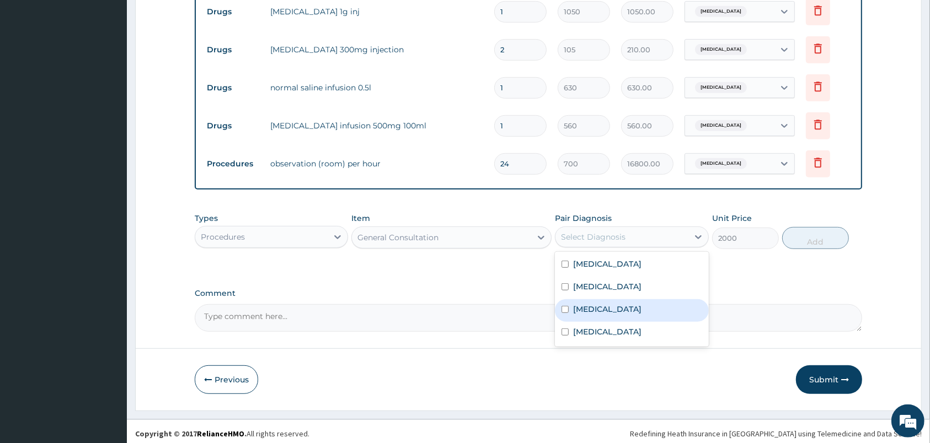
drag, startPoint x: 588, startPoint y: 306, endPoint x: 782, endPoint y: 234, distance: 207.6
click at [596, 305] on label "Malaria" at bounding box center [607, 309] width 68 height 11
checkbox input "true"
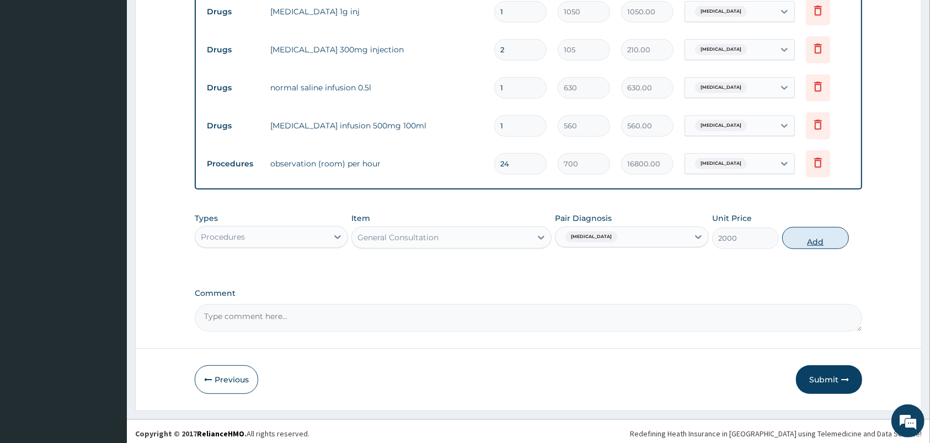
click at [827, 233] on button "Add" at bounding box center [815, 238] width 67 height 22
type input "0"
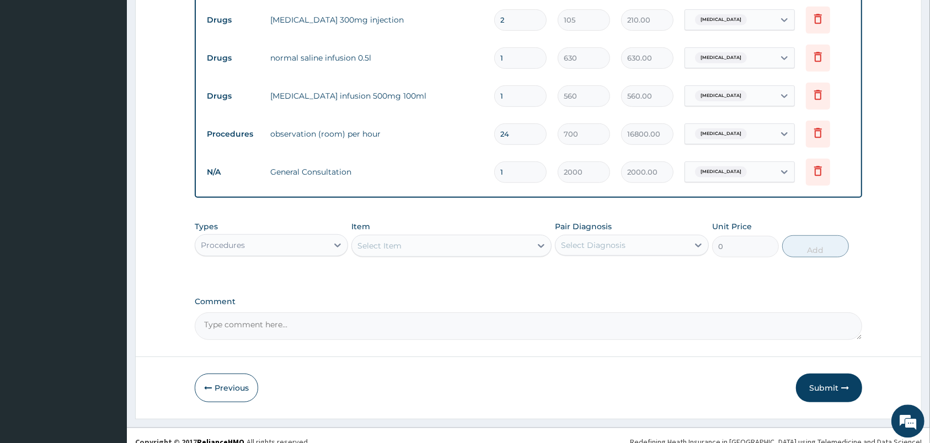
scroll to position [528, 0]
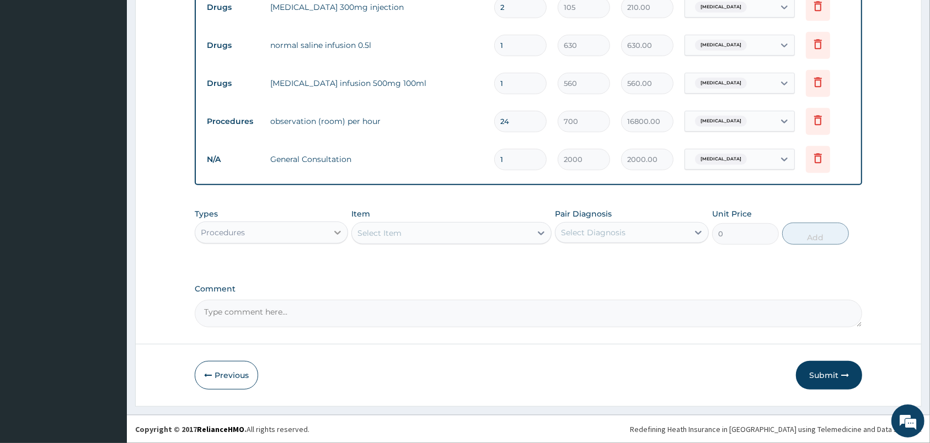
click at [337, 228] on icon at bounding box center [337, 232] width 11 height 11
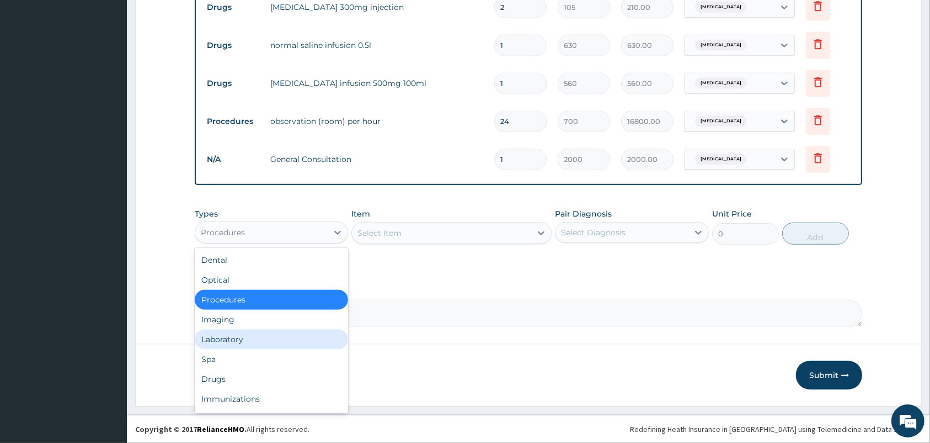
click at [227, 336] on div "Laboratory" at bounding box center [271, 340] width 153 height 20
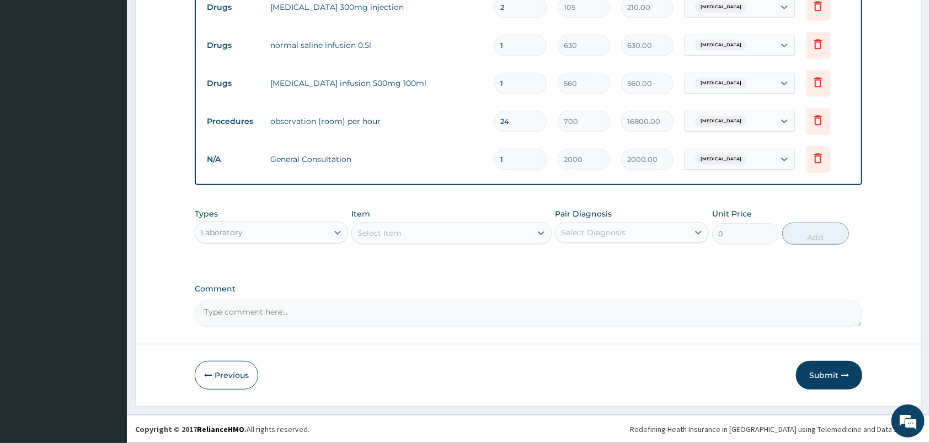
click at [494, 236] on div "Select Item" at bounding box center [441, 233] width 179 height 18
type input "MALA"
click at [438, 255] on div "Malaria Parasites in blood smear" at bounding box center [451, 261] width 200 height 20
type input "1000"
click at [598, 232] on div "Select Diagnosis" at bounding box center [593, 232] width 65 height 11
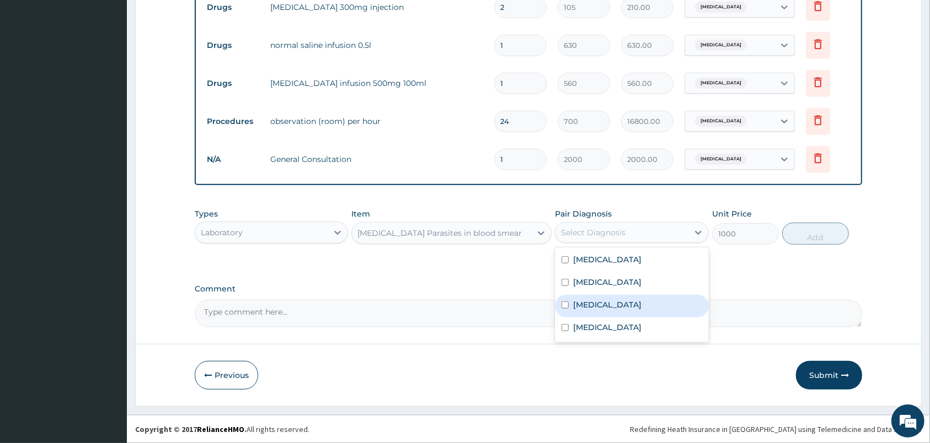
click at [584, 307] on label "Malaria" at bounding box center [607, 304] width 68 height 11
checkbox input "true"
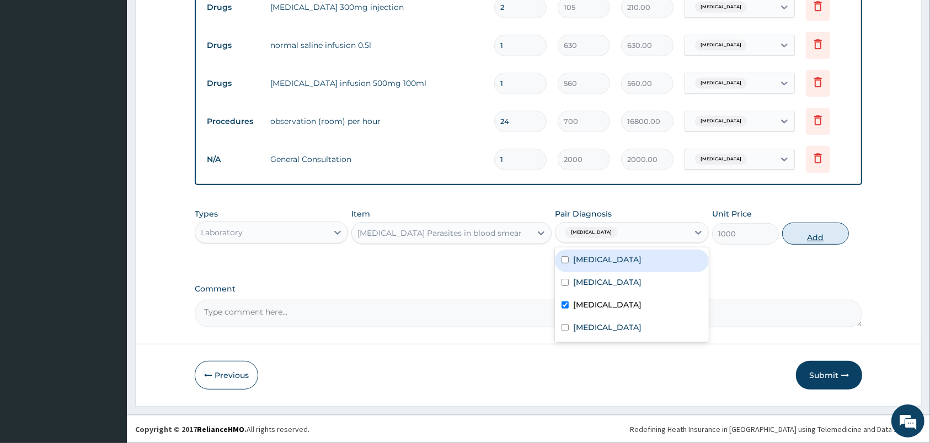
click at [786, 230] on button "Add" at bounding box center [815, 234] width 67 height 22
type input "0"
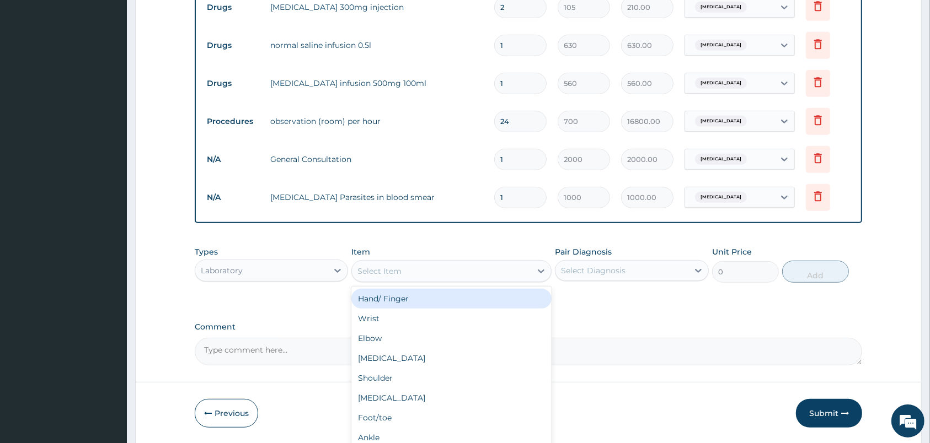
click at [410, 267] on div "Select Item" at bounding box center [441, 271] width 179 height 18
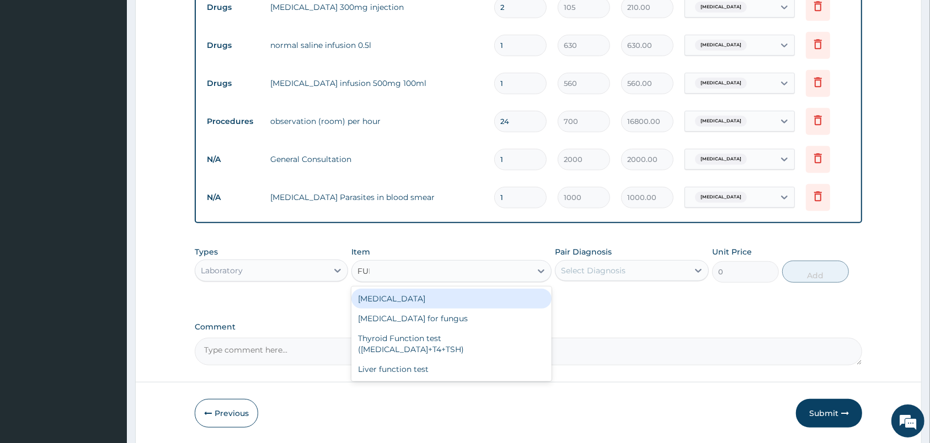
type input "FULL"
click at [378, 301] on div "Full Blood Count" at bounding box center [451, 299] width 200 height 20
type input "2000"
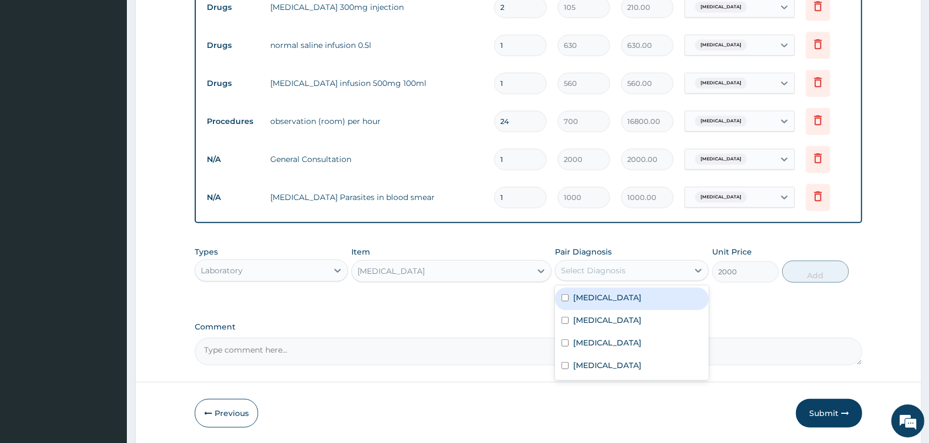
click at [637, 268] on div "Select Diagnosis" at bounding box center [621, 271] width 132 height 18
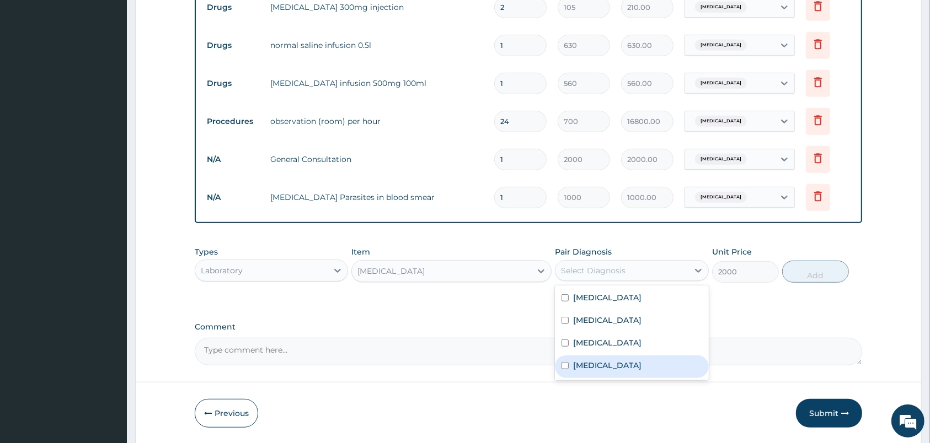
drag, startPoint x: 613, startPoint y: 367, endPoint x: 685, endPoint y: 332, distance: 80.4
click at [619, 361] on label "Upper respiratory infection" at bounding box center [607, 365] width 68 height 11
checkbox input "true"
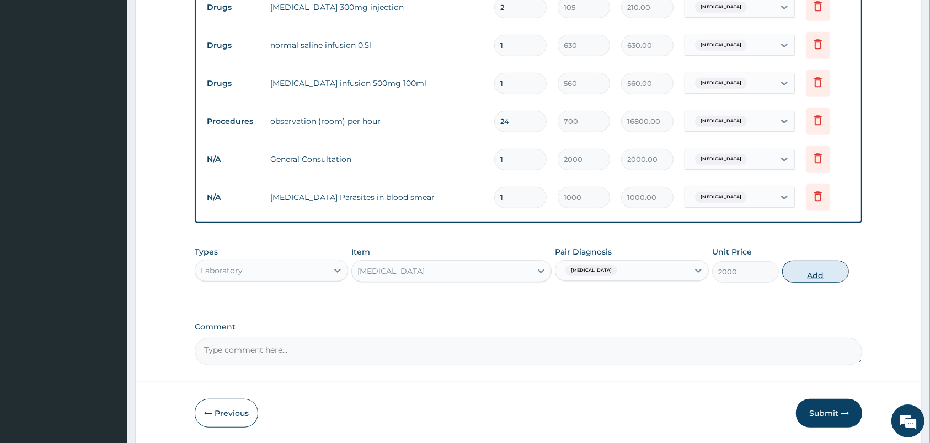
click at [791, 272] on button "Add" at bounding box center [815, 272] width 67 height 22
type input "0"
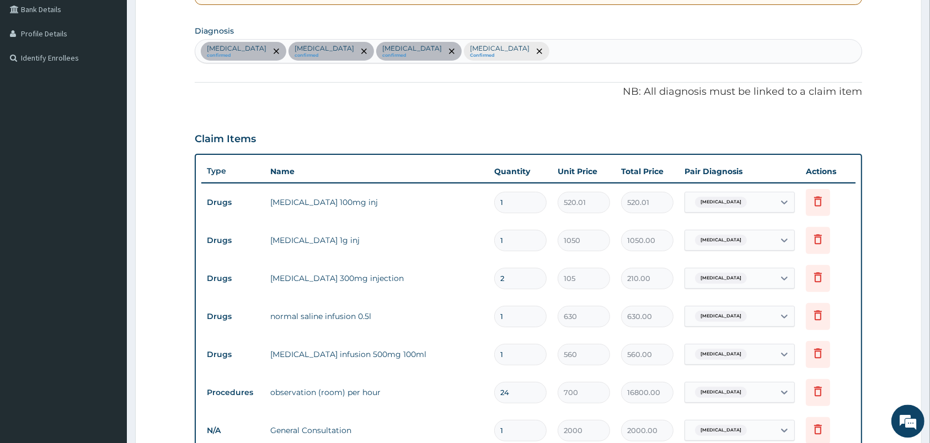
scroll to position [256, 0]
click at [532, 55] on div "Spasm confirmed Sepsis confirmed Malaria confirmed Upper respiratory infection …" at bounding box center [528, 51] width 666 height 23
type input "PAIN"
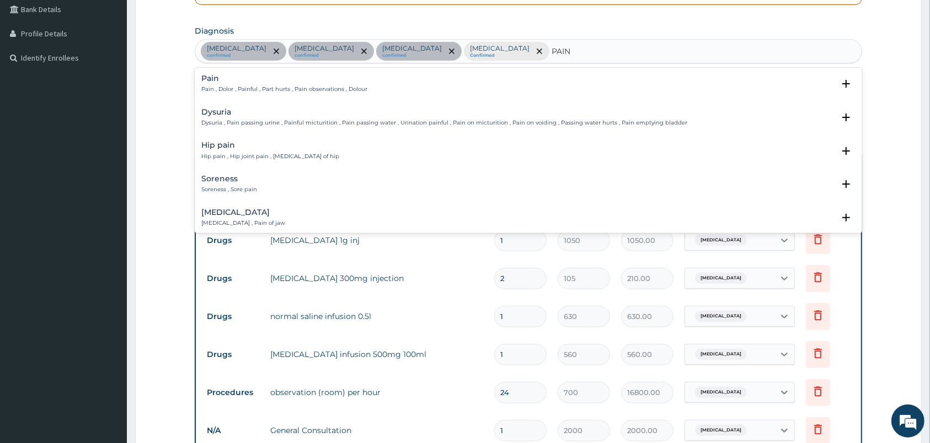
click at [217, 91] on p "Pain , Dolor , Painful , Part hurts , Pain observations , Dolour" at bounding box center [284, 89] width 166 height 8
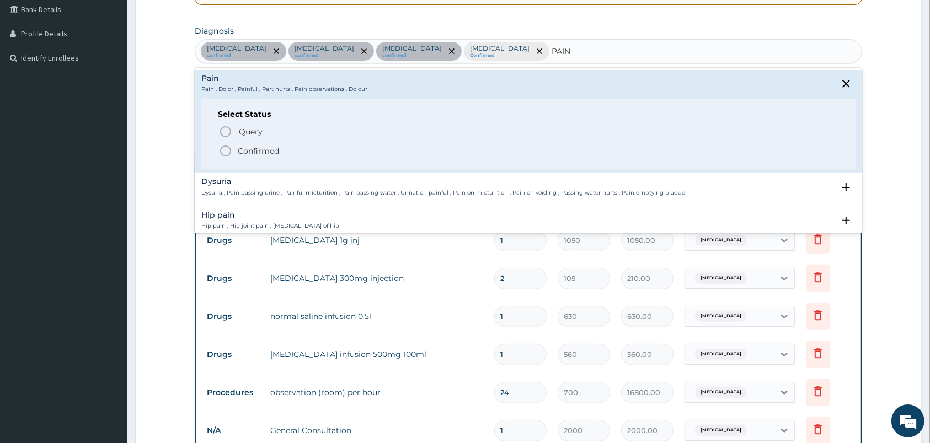
click at [224, 154] on icon "status option filled" at bounding box center [225, 150] width 13 height 13
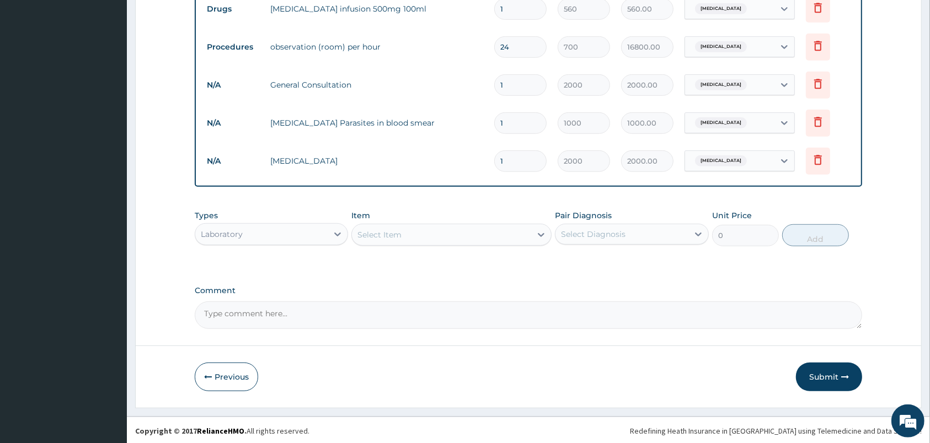
scroll to position [604, 0]
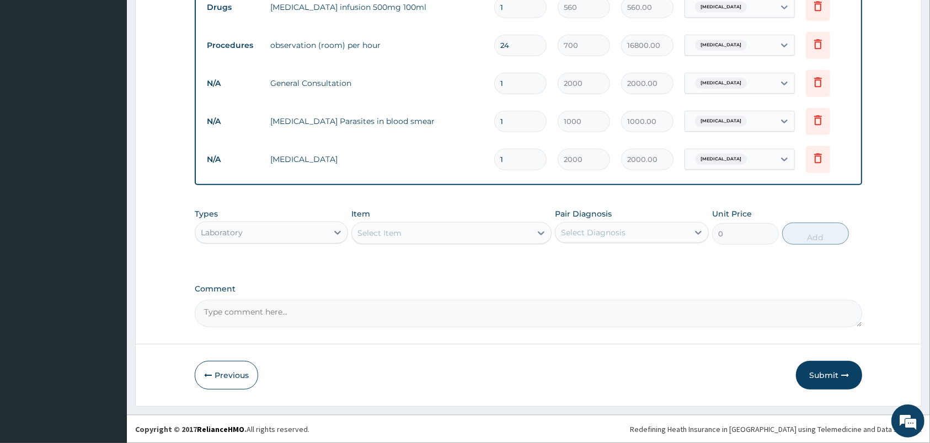
click at [457, 234] on div "Select Item" at bounding box center [441, 233] width 179 height 18
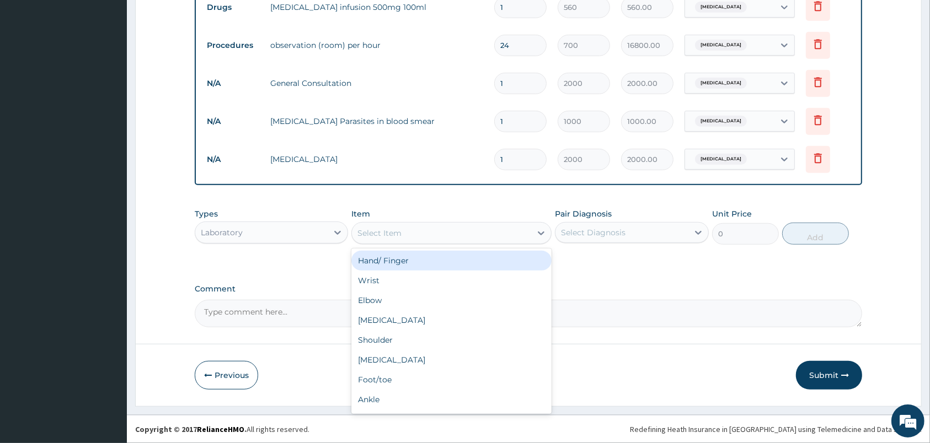
click at [310, 232] on div "Laboratory" at bounding box center [261, 233] width 132 height 18
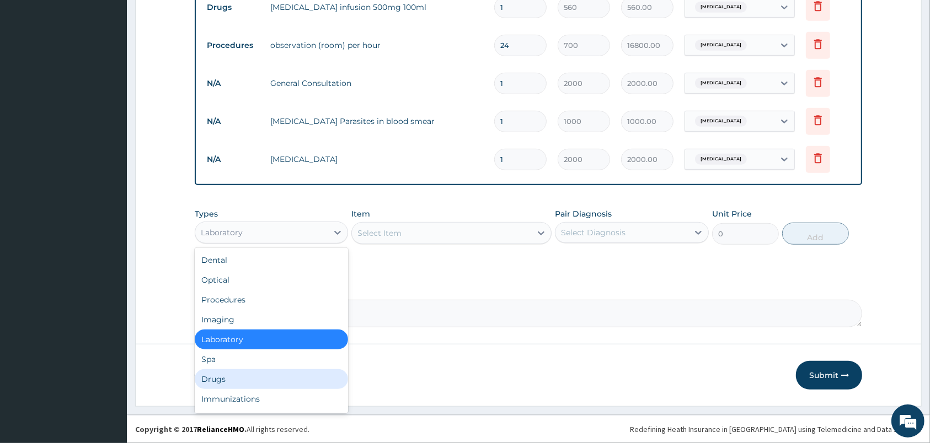
drag, startPoint x: 216, startPoint y: 374, endPoint x: 261, endPoint y: 334, distance: 60.5
click at [216, 375] on div "Drugs" at bounding box center [271, 379] width 153 height 20
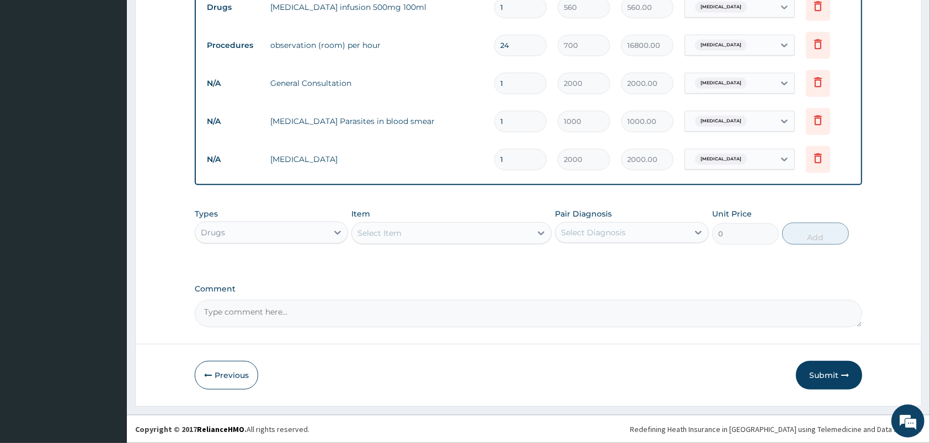
click at [472, 232] on div "Select Item" at bounding box center [441, 233] width 179 height 18
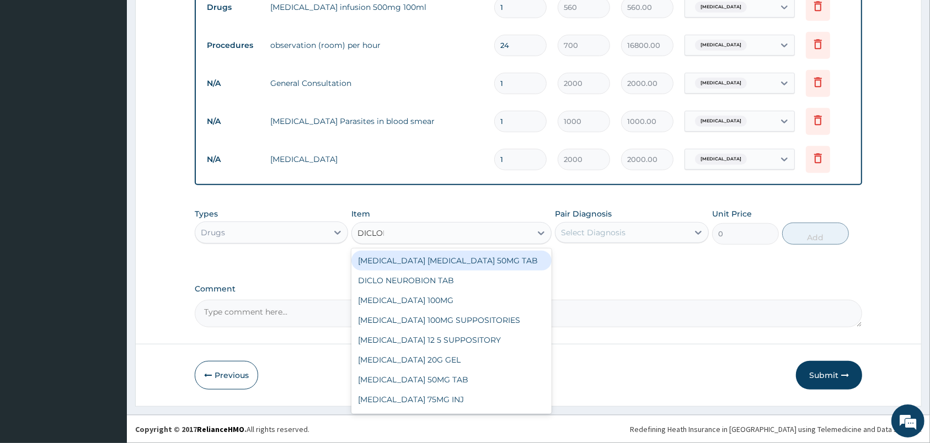
type input "DICLOFE"
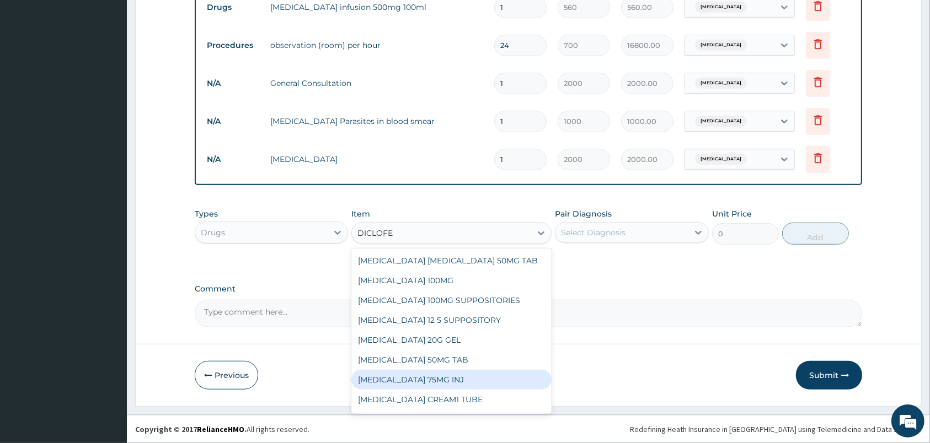
click at [432, 379] on div "DICLOFENAC 75MG INJ" at bounding box center [451, 380] width 200 height 20
type input "175"
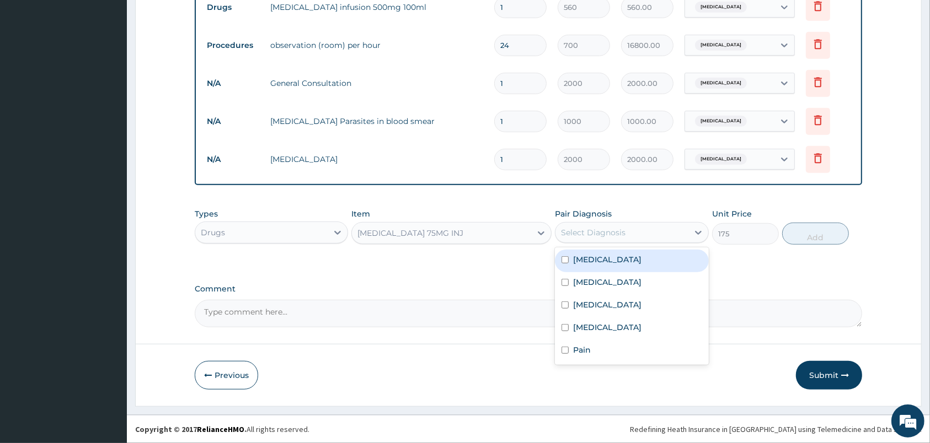
click at [637, 228] on div "Select Diagnosis" at bounding box center [621, 233] width 132 height 18
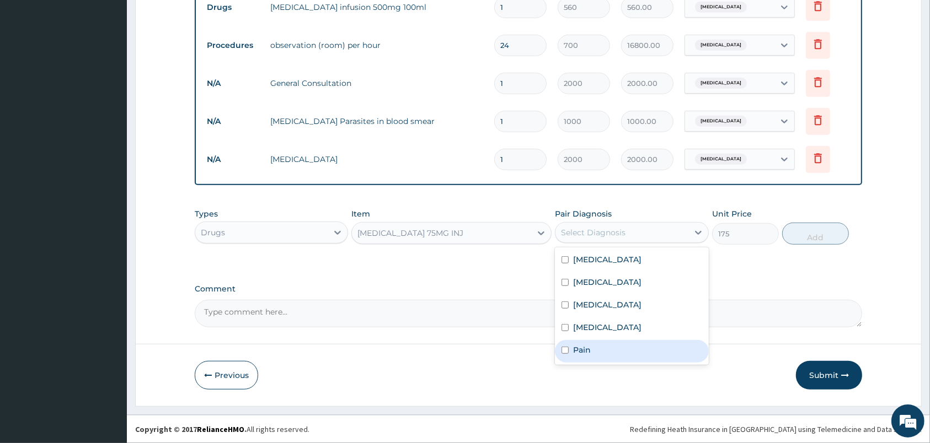
drag, startPoint x: 581, startPoint y: 350, endPoint x: 591, endPoint y: 344, distance: 10.9
click at [581, 350] on label "Pain" at bounding box center [582, 350] width 18 height 11
checkbox input "true"
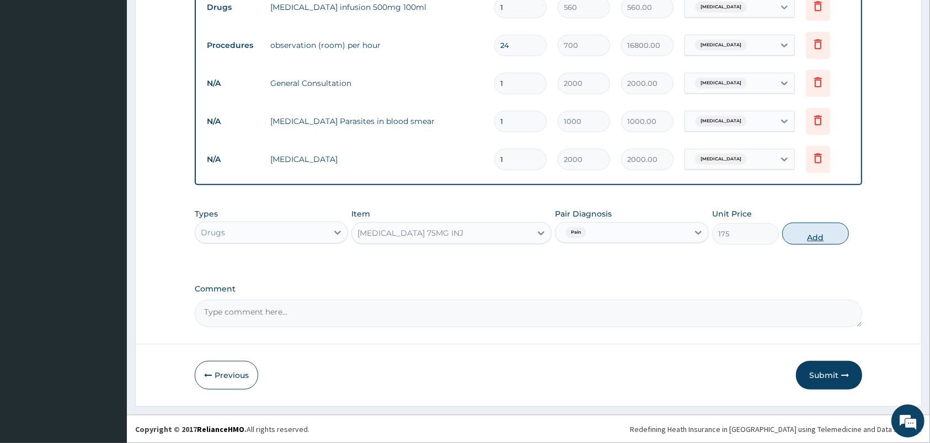
click at [789, 237] on button "Add" at bounding box center [815, 234] width 67 height 22
type input "0"
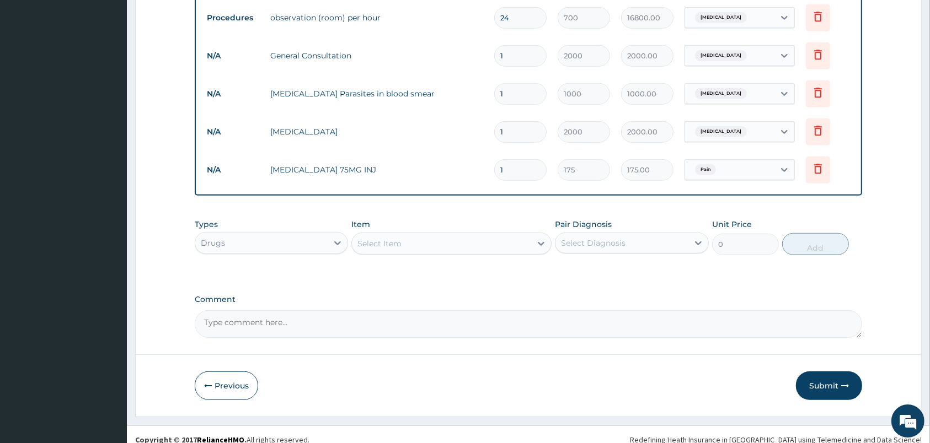
scroll to position [641, 0]
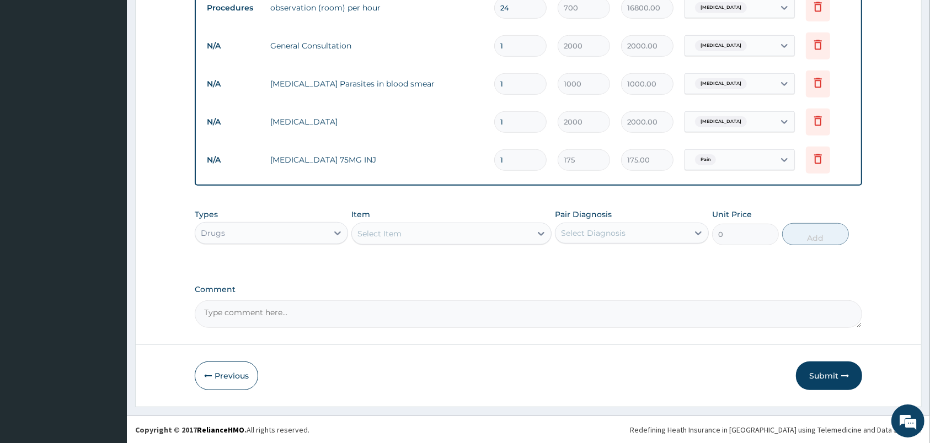
click at [489, 238] on div "Select Item" at bounding box center [441, 234] width 179 height 18
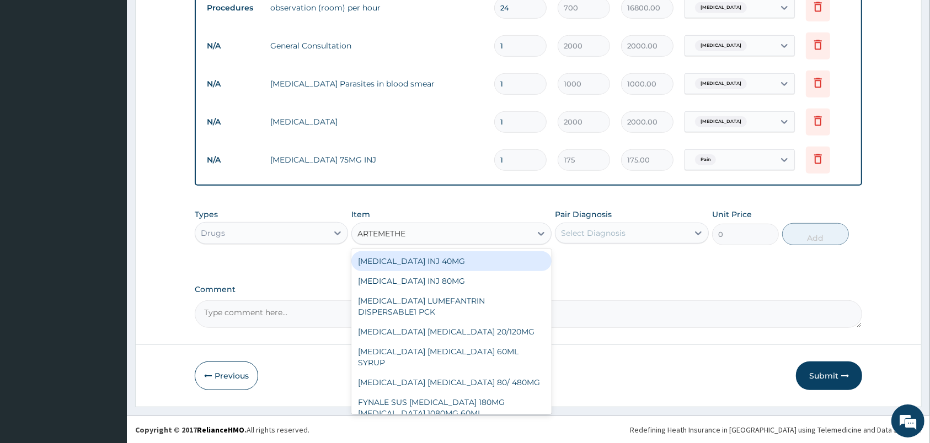
type input "ARTEMETHER"
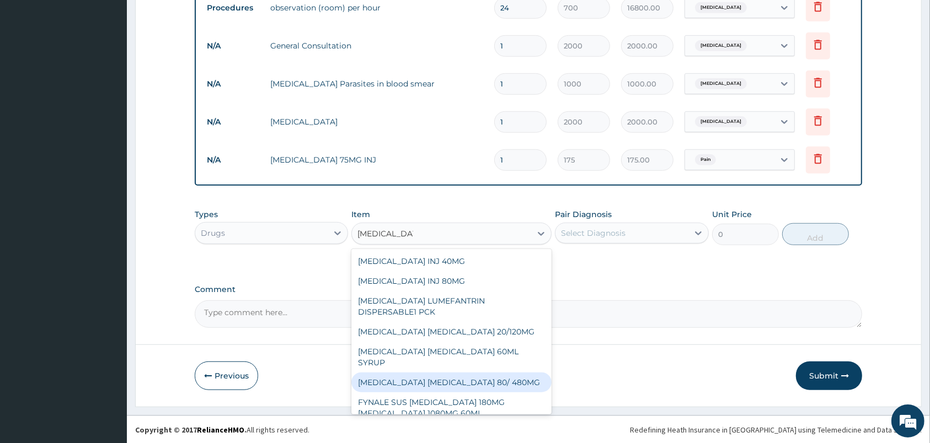
click at [494, 373] on div "ARTEMETHER LUMEFANTRINE 80/ 480MG" at bounding box center [451, 383] width 200 height 20
type input "210"
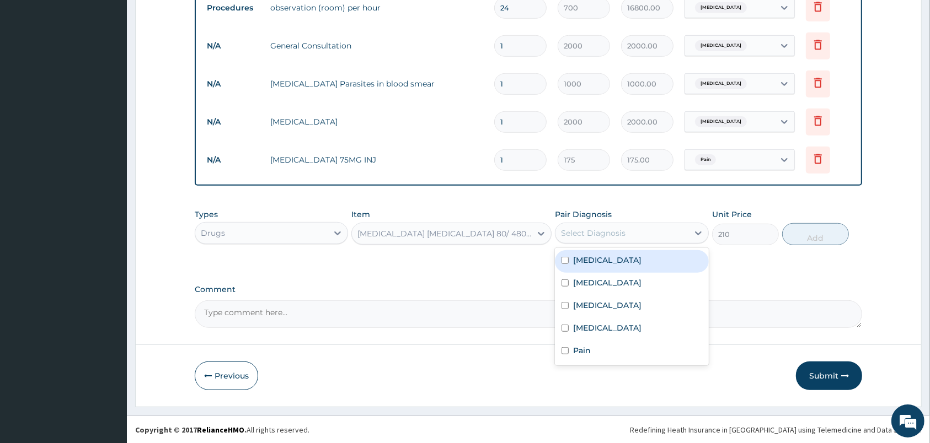
click at [606, 230] on div "Select Diagnosis" at bounding box center [593, 233] width 65 height 11
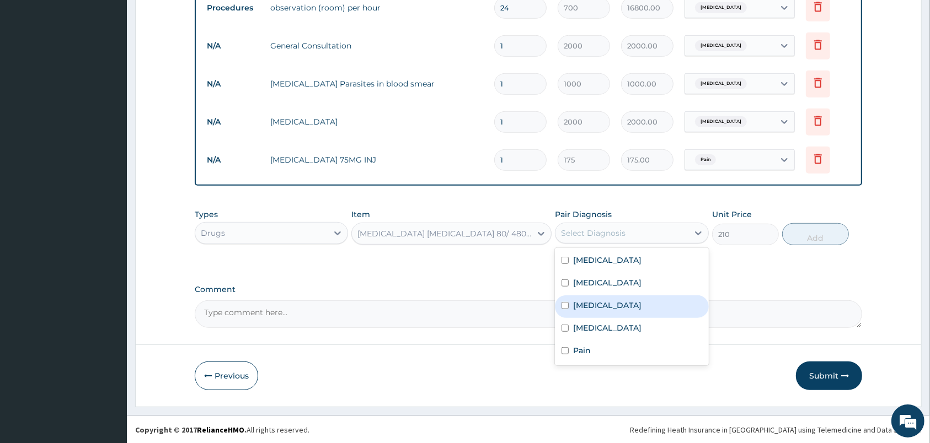
click at [593, 308] on label "Malaria" at bounding box center [607, 305] width 68 height 11
checkbox input "true"
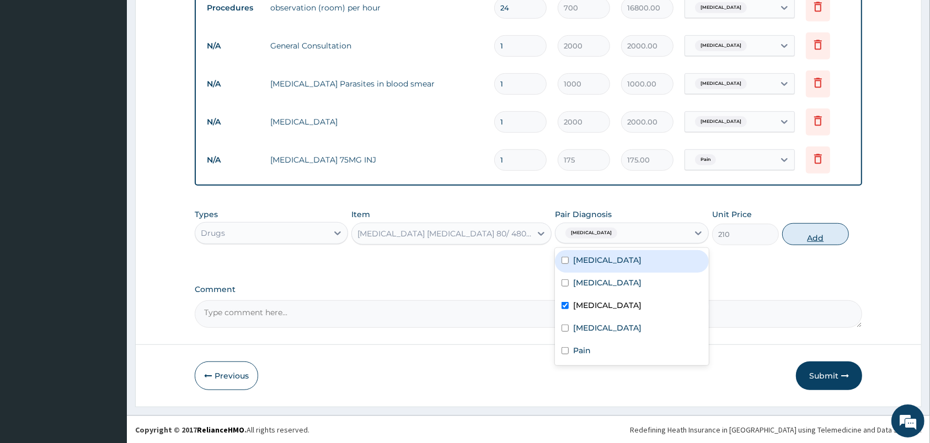
click at [800, 230] on button "Add" at bounding box center [815, 234] width 67 height 22
type input "0"
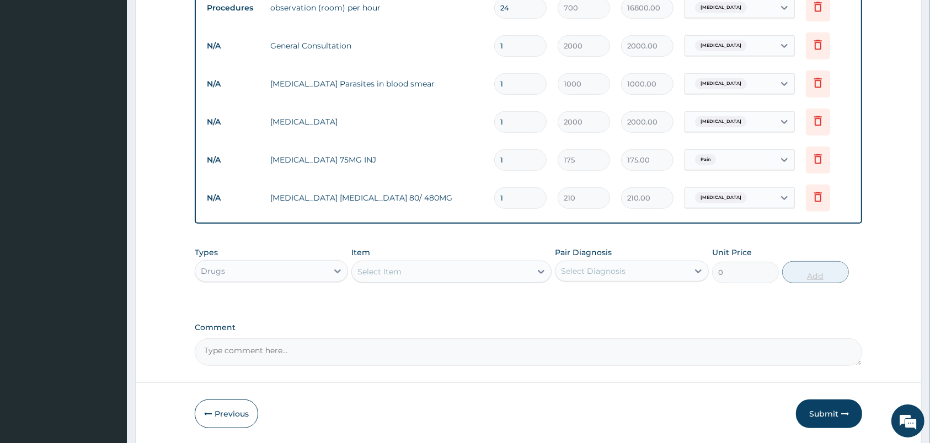
type input "0.00"
type input "6"
type input "1260.00"
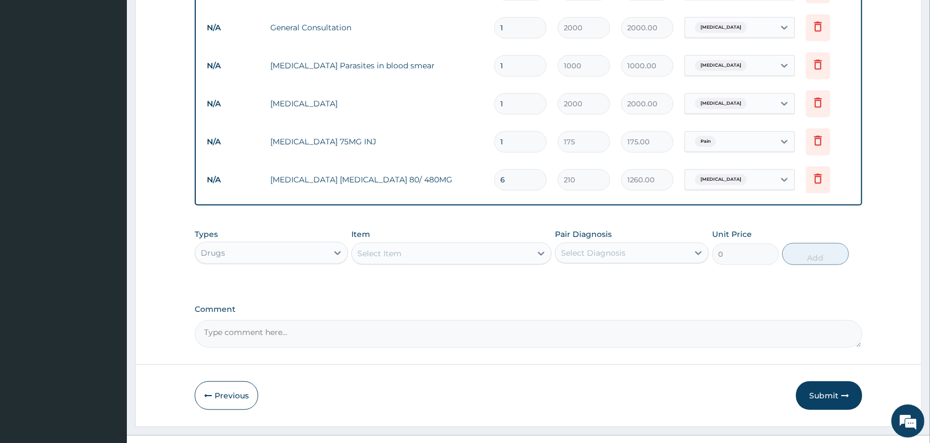
scroll to position [679, 0]
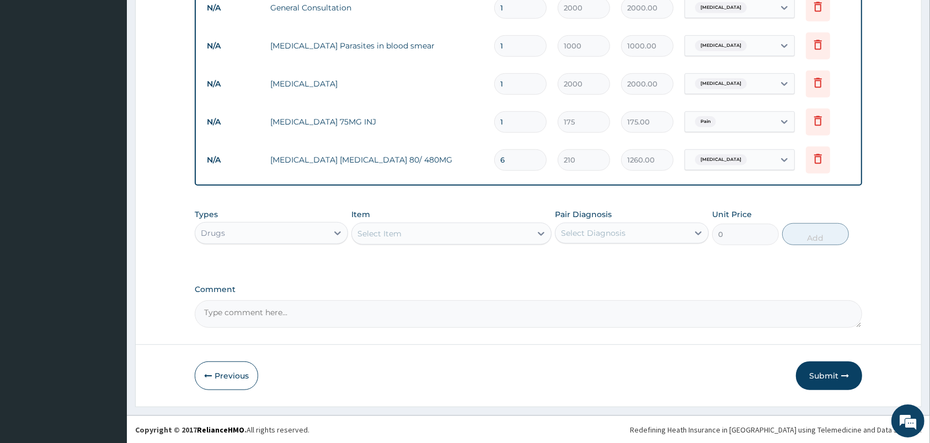
type input "6"
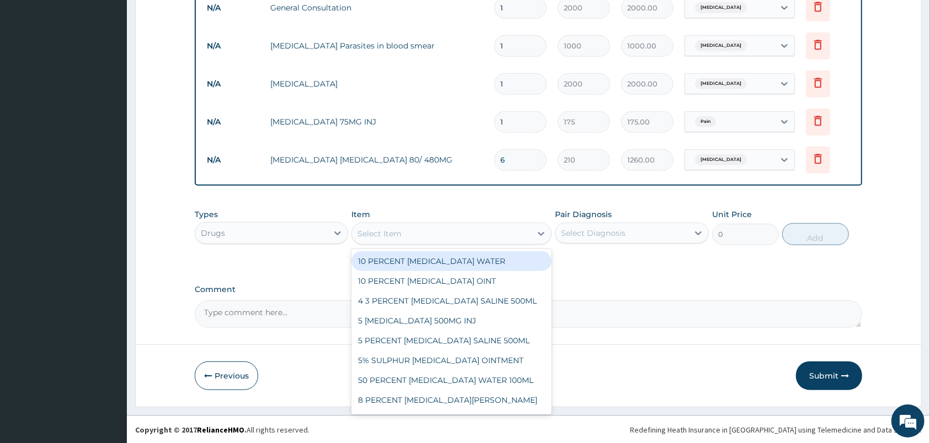
click at [490, 232] on div "Select Item" at bounding box center [441, 234] width 179 height 18
type input "DICLOFENAC"
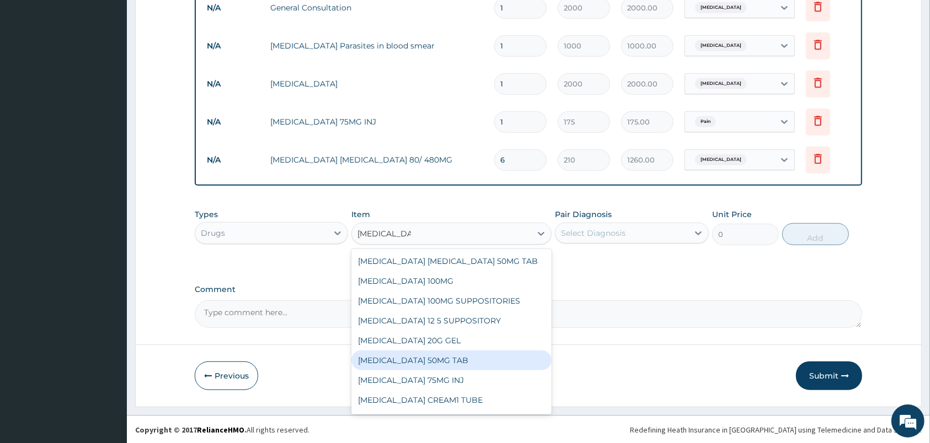
click at [441, 364] on div "DICLOFENAC 50MG TAB" at bounding box center [451, 361] width 200 height 20
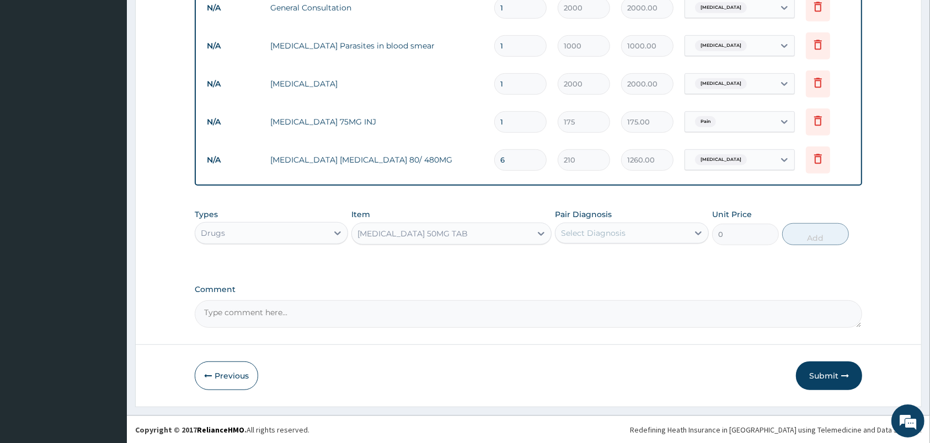
type input "28"
click at [616, 232] on div "Select Diagnosis" at bounding box center [593, 233] width 65 height 11
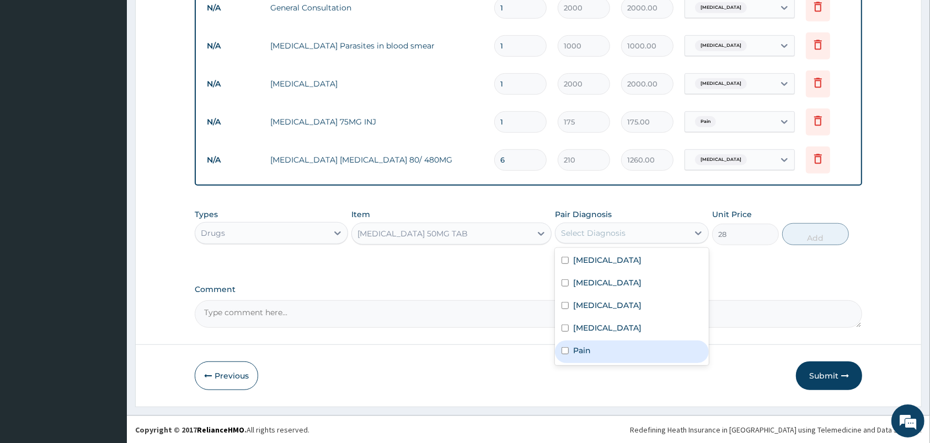
click at [588, 345] on label "Pain" at bounding box center [582, 350] width 18 height 11
checkbox input "true"
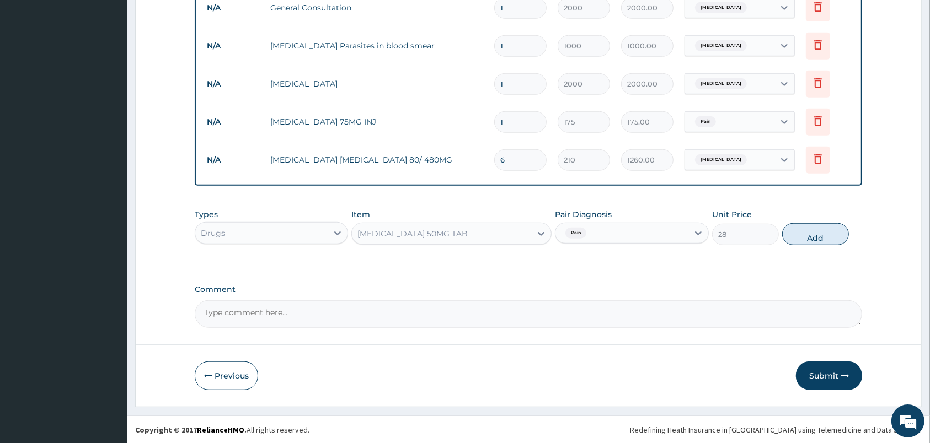
click at [799, 221] on div "Types Drugs Item DICLOFENAC 50MG TAB Pair Diagnosis Pain Unit Price 28 Add" at bounding box center [528, 226] width 667 height 47
click at [803, 234] on button "Add" at bounding box center [815, 234] width 67 height 22
type input "0"
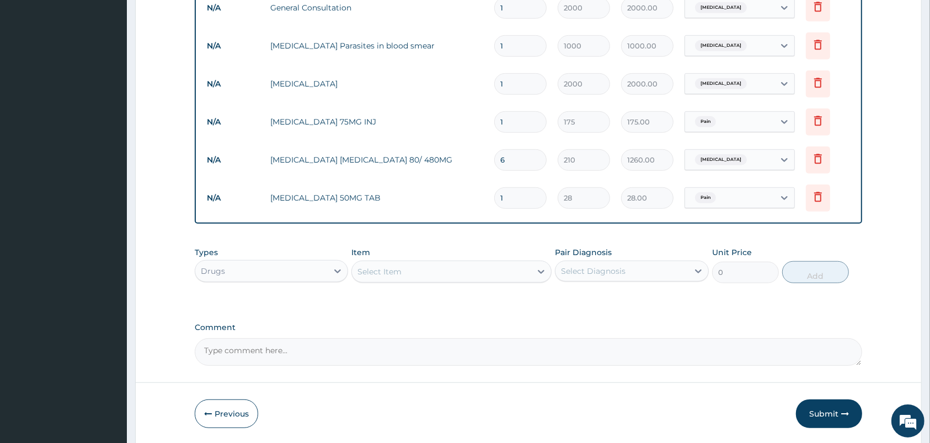
type input "10"
type input "280.00"
type input "10"
click at [480, 265] on div "Select Item" at bounding box center [441, 272] width 179 height 18
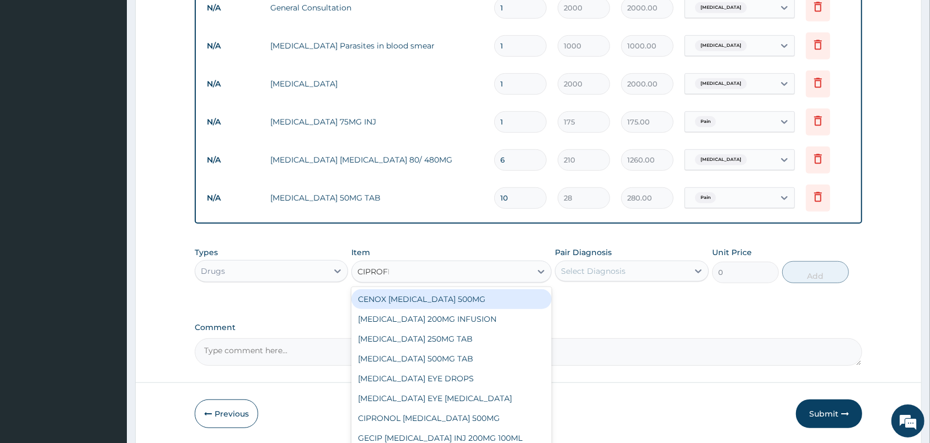
type input "CIPROFLO"
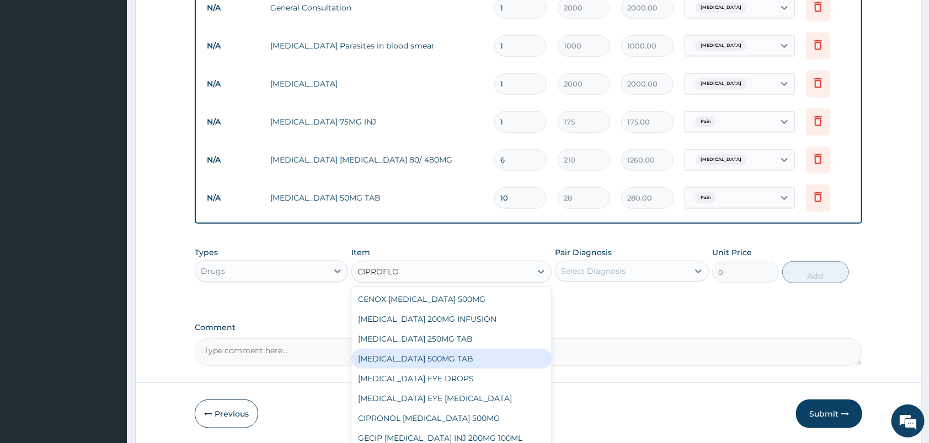
click at [431, 359] on div "CIPROFLOXACIN 500MG TAB" at bounding box center [451, 359] width 200 height 20
type input "140"
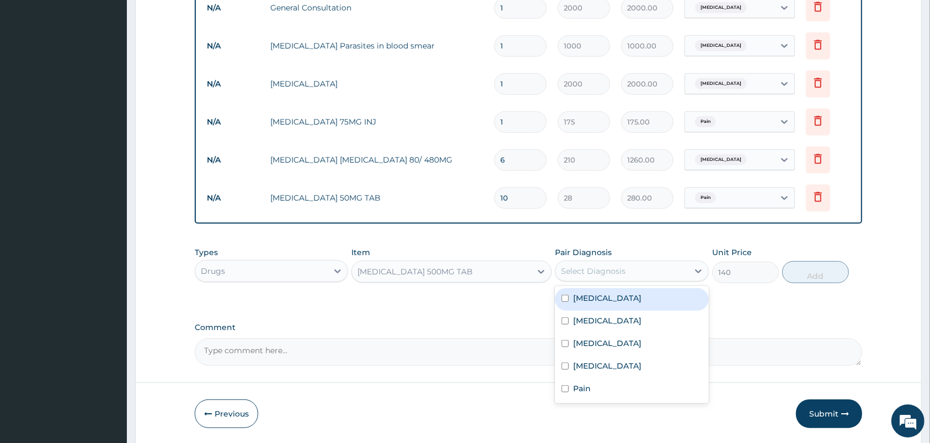
click at [618, 265] on div "Select Diagnosis" at bounding box center [621, 271] width 132 height 18
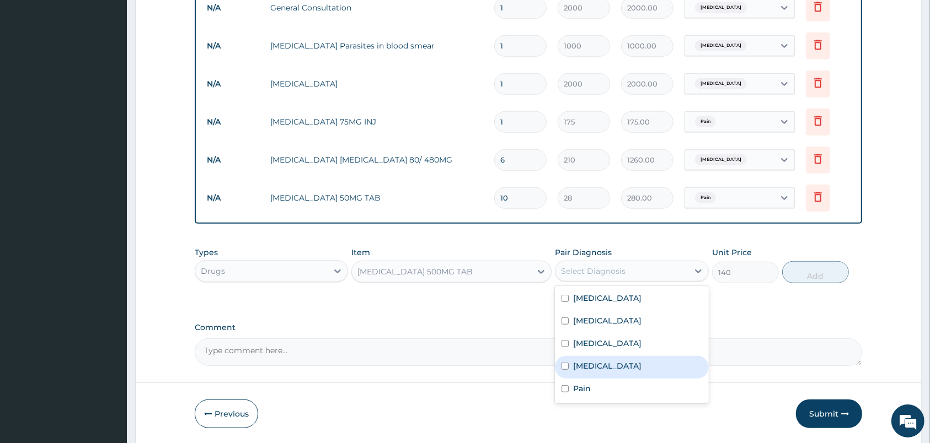
drag, startPoint x: 591, startPoint y: 367, endPoint x: 611, endPoint y: 347, distance: 28.1
click at [592, 366] on label "Upper respiratory infection" at bounding box center [607, 366] width 68 height 11
checkbox input "true"
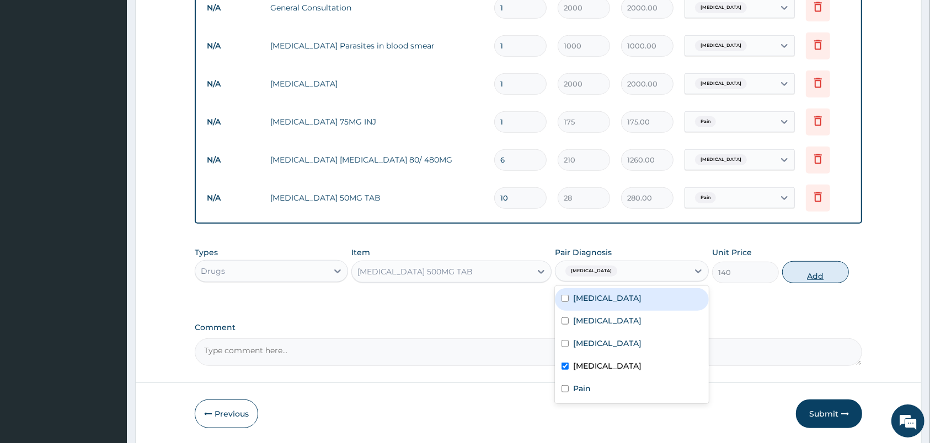
click at [793, 272] on button "Add" at bounding box center [815, 272] width 67 height 22
type input "0"
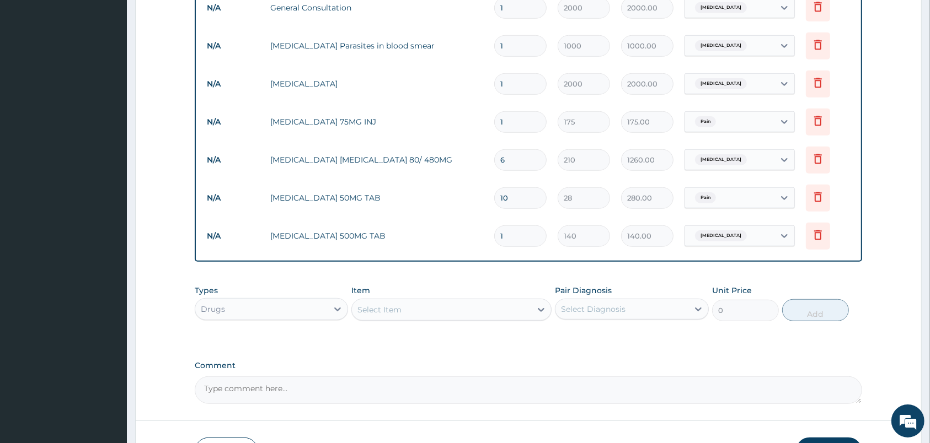
type input "10"
type input "1400.00"
type input "10"
click at [512, 307] on div "Select Item" at bounding box center [441, 310] width 179 height 18
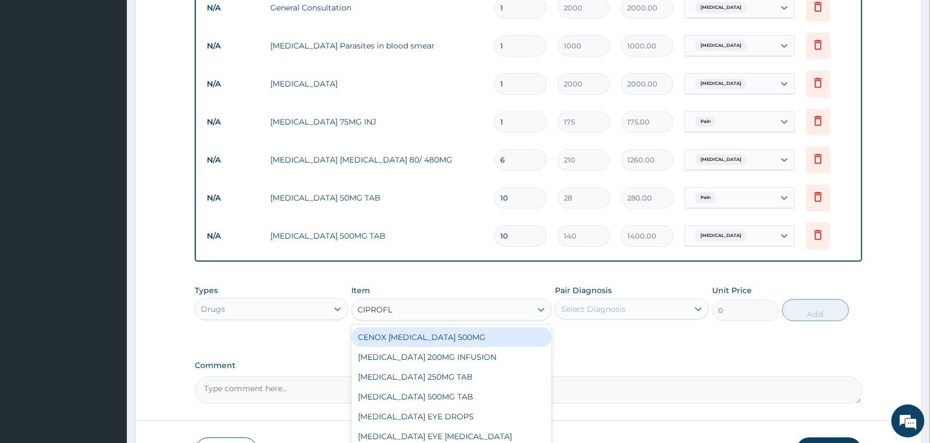
type input "CIPROFLO"
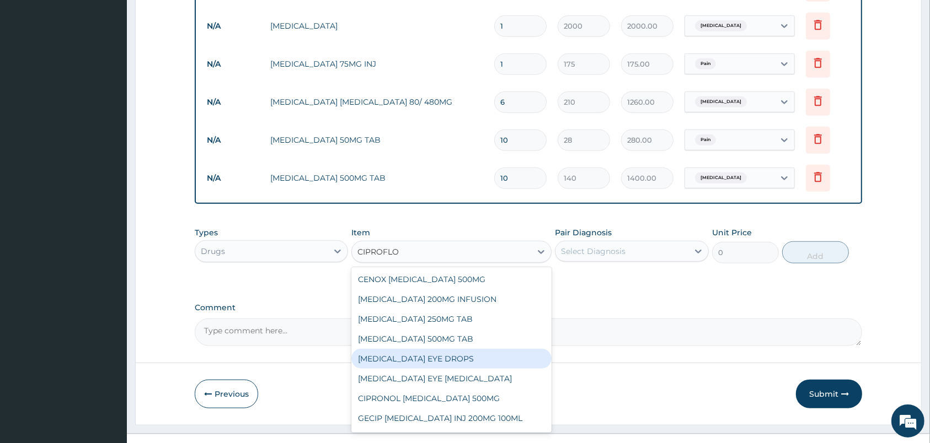
scroll to position [17, 0]
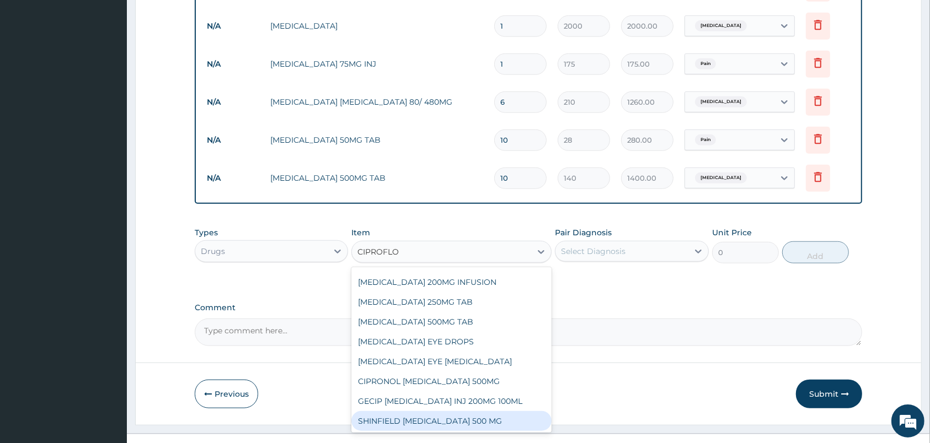
click at [423, 422] on div "SHINFIELD CIPROFLOXACIN 500 MG" at bounding box center [451, 421] width 200 height 20
type input "780.02"
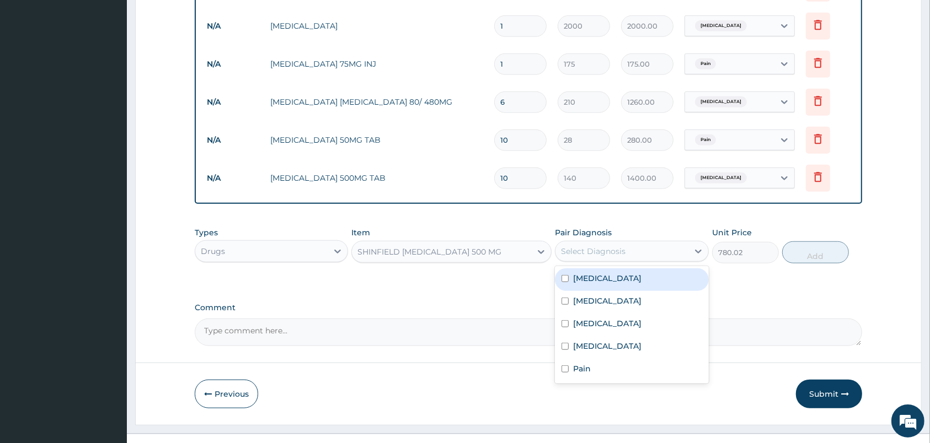
click at [600, 246] on div "Select Diagnosis" at bounding box center [593, 251] width 65 height 11
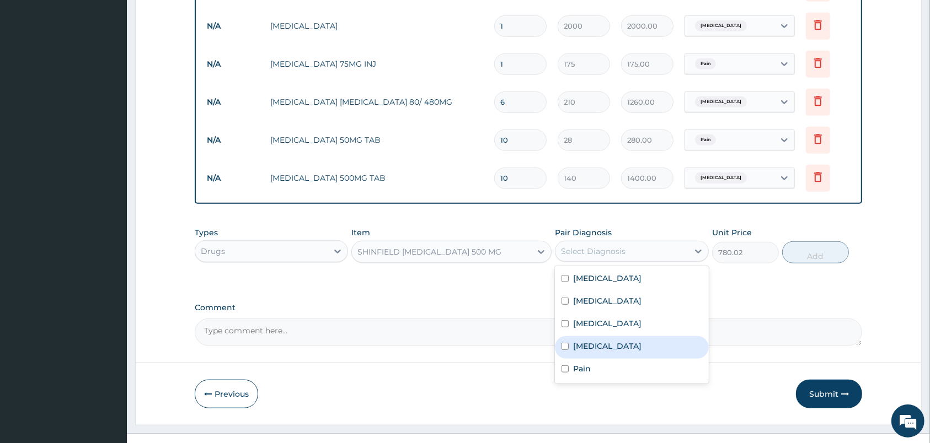
drag, startPoint x: 594, startPoint y: 348, endPoint x: 613, endPoint y: 330, distance: 25.7
click at [596, 347] on label "Upper respiratory infection" at bounding box center [607, 346] width 68 height 11
checkbox input "true"
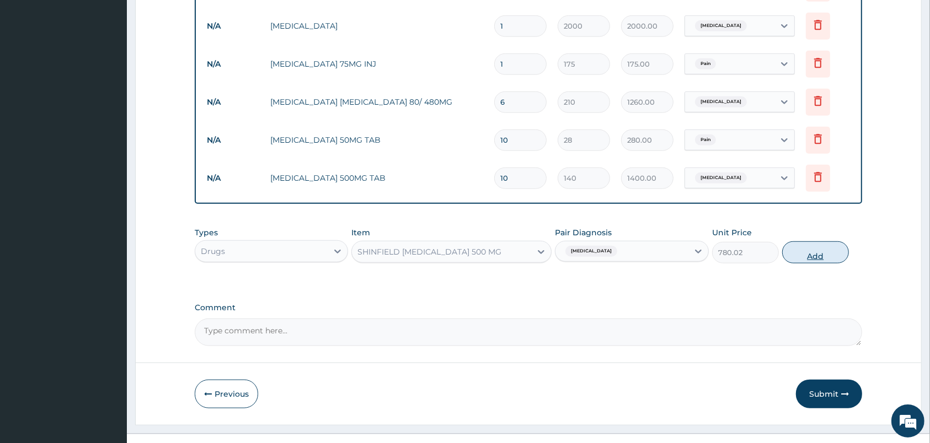
click at [798, 251] on button "Add" at bounding box center [815, 253] width 67 height 22
type input "0"
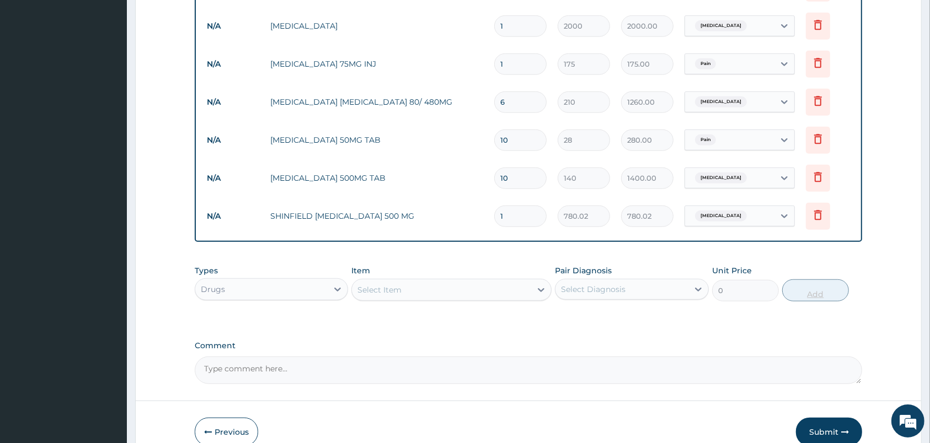
type input "10"
type input "7800.20"
type input "10"
click at [821, 176] on icon at bounding box center [818, 177] width 8 height 10
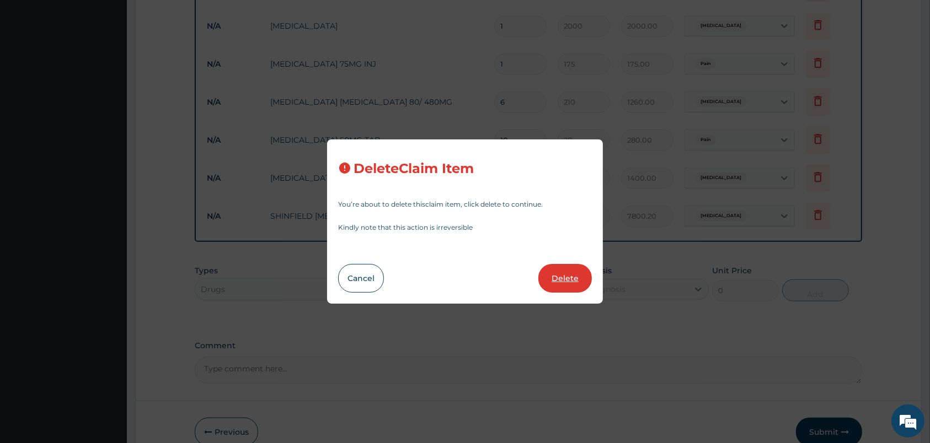
click at [542, 281] on button "Delete" at bounding box center [564, 278] width 53 height 29
type input "780.02"
type input "7800.20"
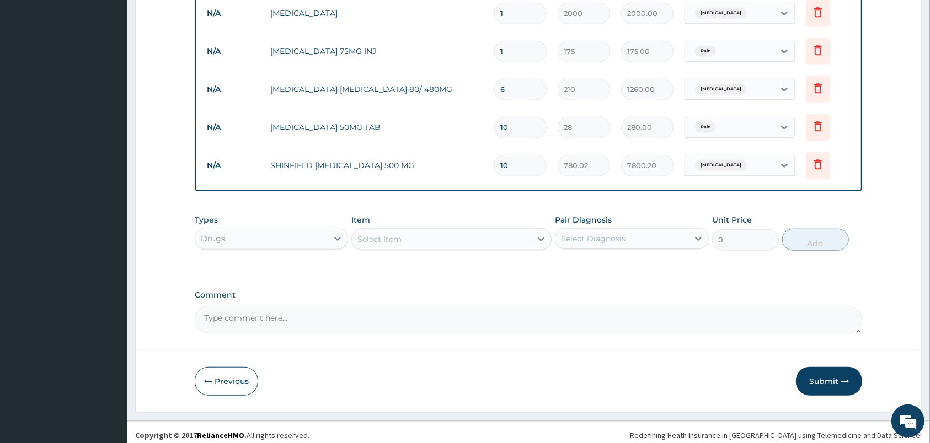
scroll to position [756, 0]
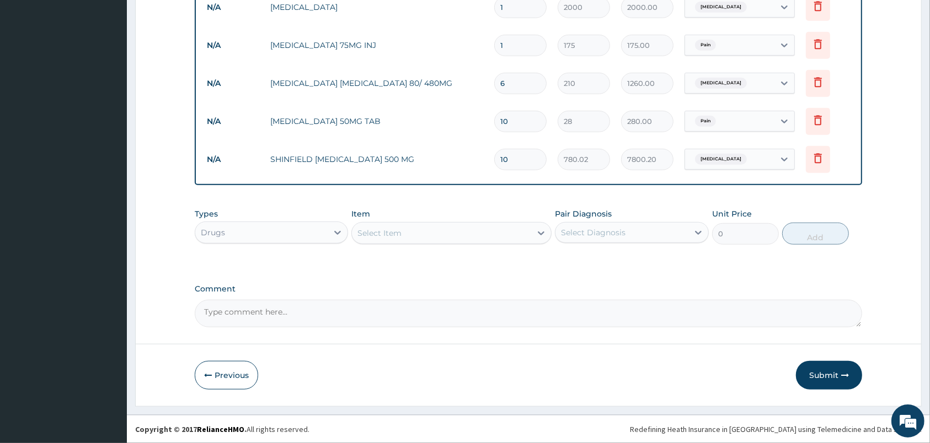
click at [471, 234] on div "Select Item" at bounding box center [441, 233] width 179 height 18
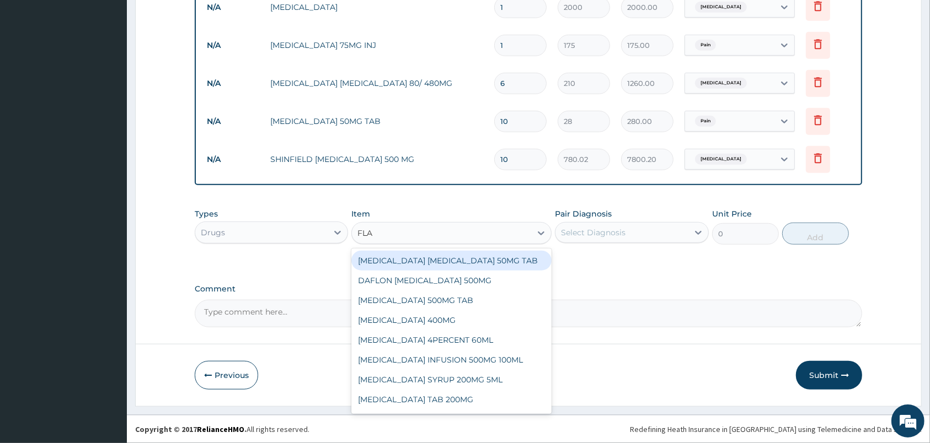
type input "FLAG"
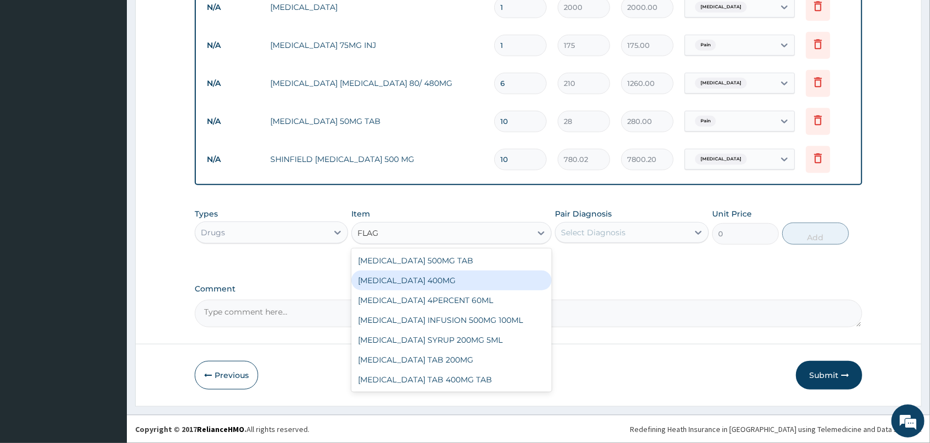
click at [412, 281] on div "FLAGYL 400MG" at bounding box center [451, 281] width 200 height 20
type input "63"
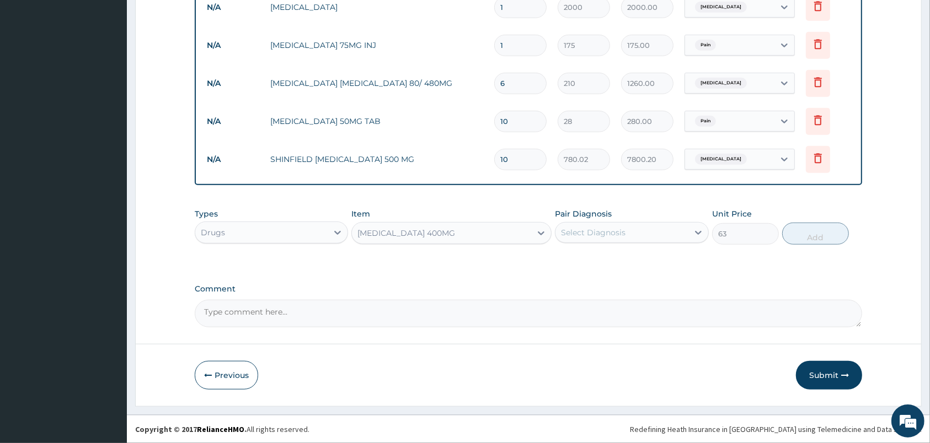
click at [632, 237] on div "Select Diagnosis" at bounding box center [621, 233] width 132 height 18
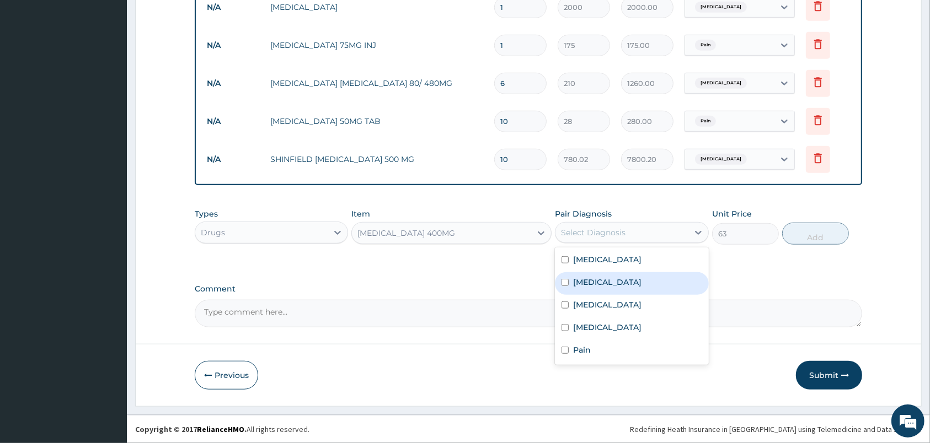
click at [592, 279] on label "Sepsis" at bounding box center [607, 282] width 68 height 11
checkbox input "true"
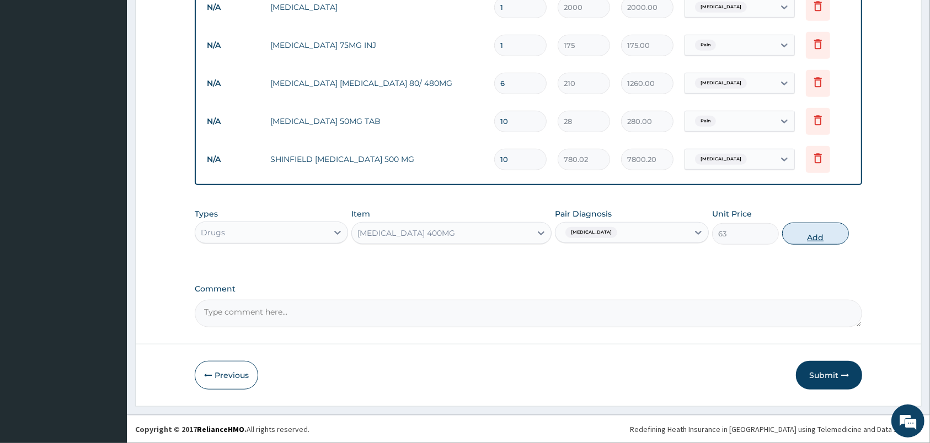
click at [794, 232] on button "Add" at bounding box center [815, 234] width 67 height 22
type input "0"
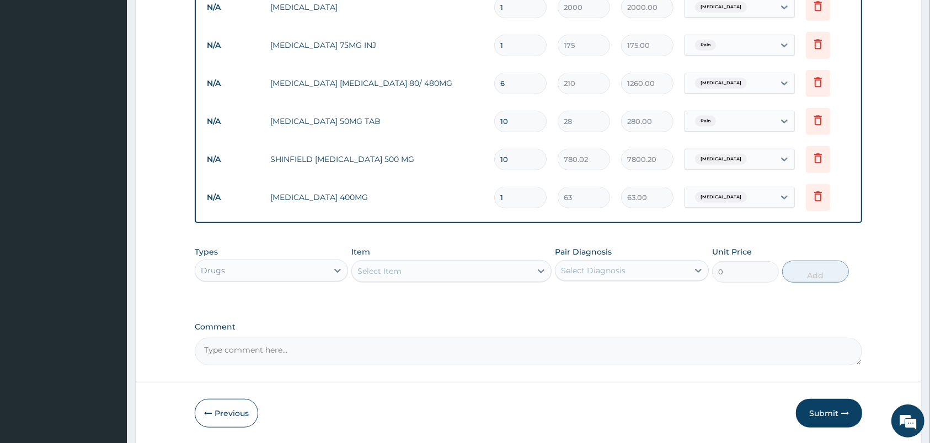
type input "10"
type input "630.00"
type input "10"
click at [478, 270] on div "Select Item" at bounding box center [441, 271] width 179 height 18
type input "LORAT"
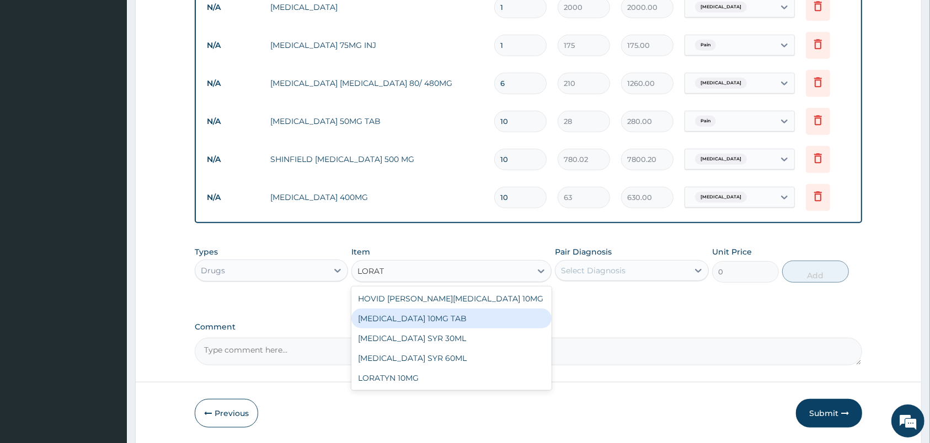
click at [419, 317] on div "LORATADINE 10MG TAB" at bounding box center [451, 319] width 200 height 20
type input "31.5"
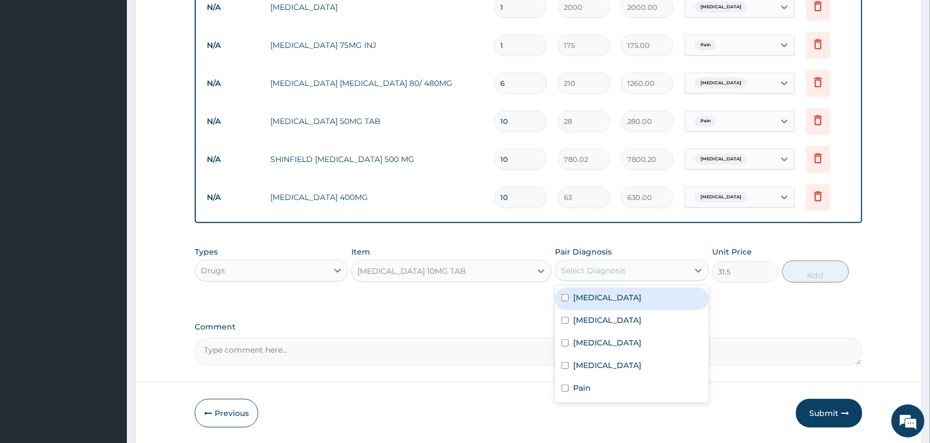
click at [591, 269] on div "Select Diagnosis" at bounding box center [593, 270] width 65 height 11
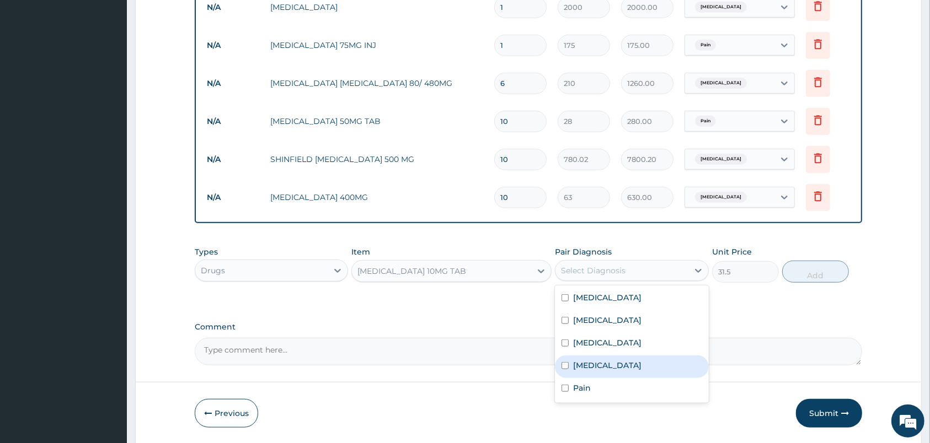
click at [636, 360] on label "Upper respiratory infection" at bounding box center [607, 365] width 68 height 11
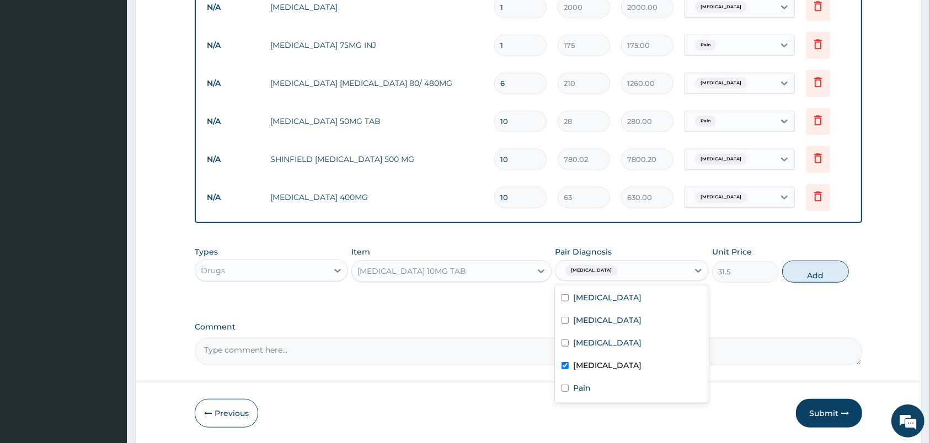
click at [622, 364] on label "Upper respiratory infection" at bounding box center [607, 365] width 68 height 11
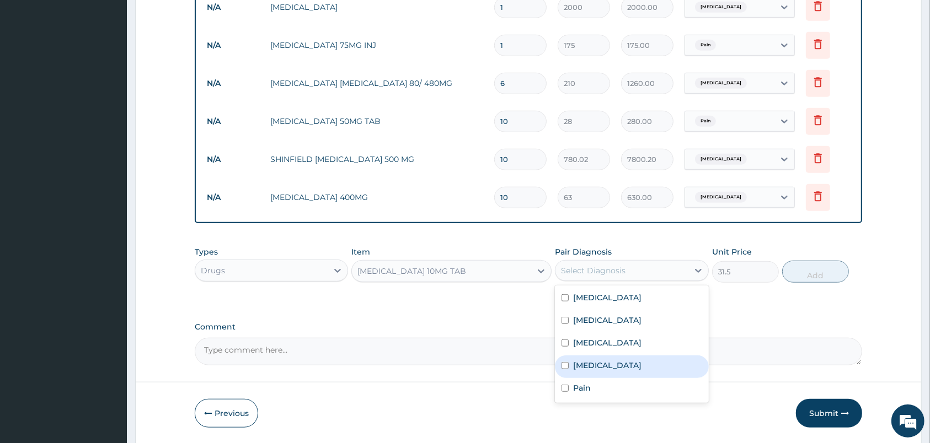
click at [560, 367] on div "Upper respiratory infection" at bounding box center [631, 367] width 153 height 23
checkbox input "true"
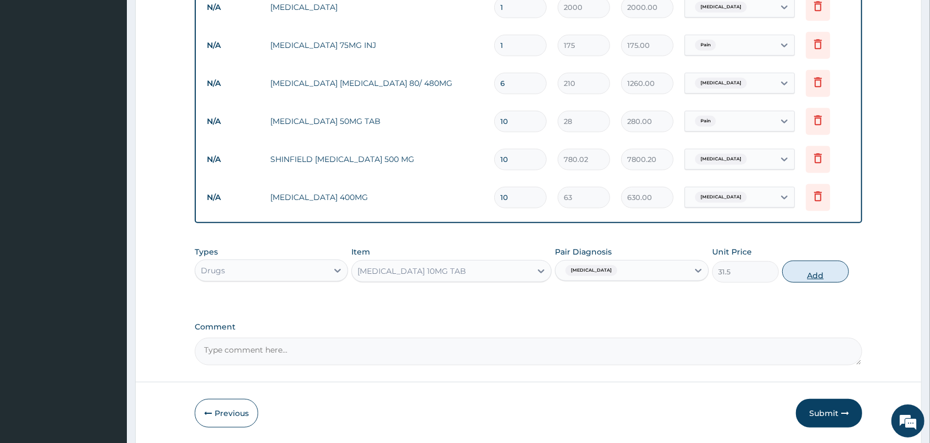
click at [812, 277] on button "Add" at bounding box center [815, 272] width 67 height 22
type input "0"
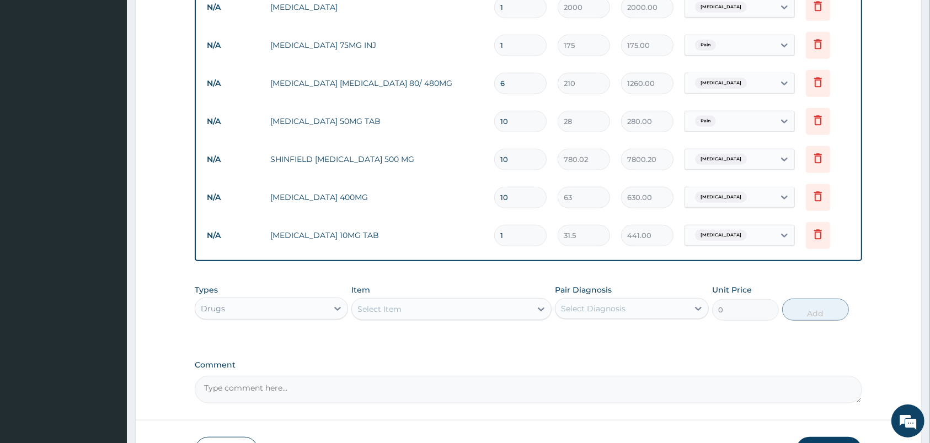
type input "14"
type input "441.00"
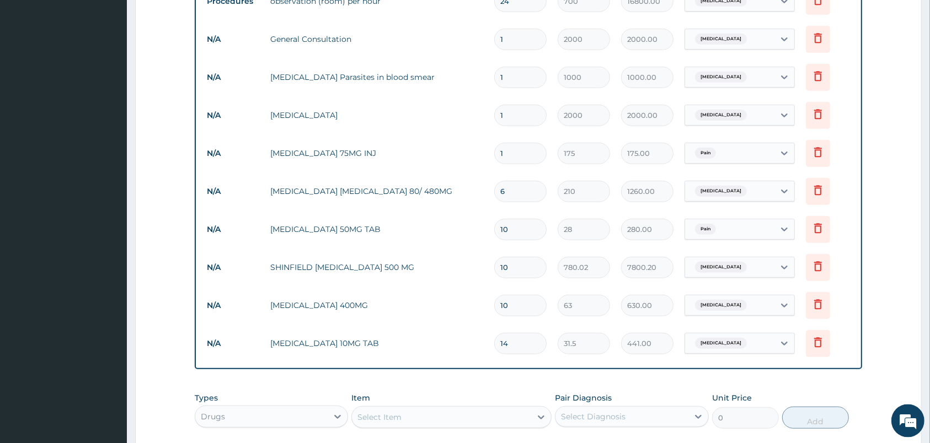
scroll to position [640, 0]
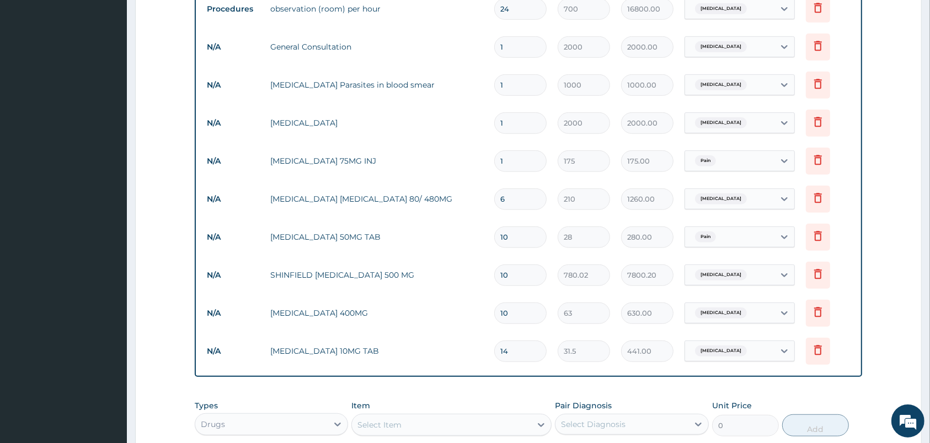
type input "14"
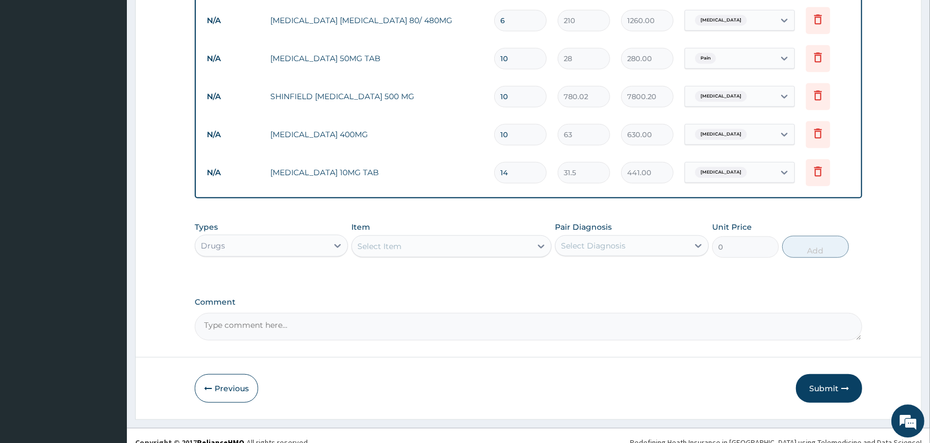
scroll to position [832, 0]
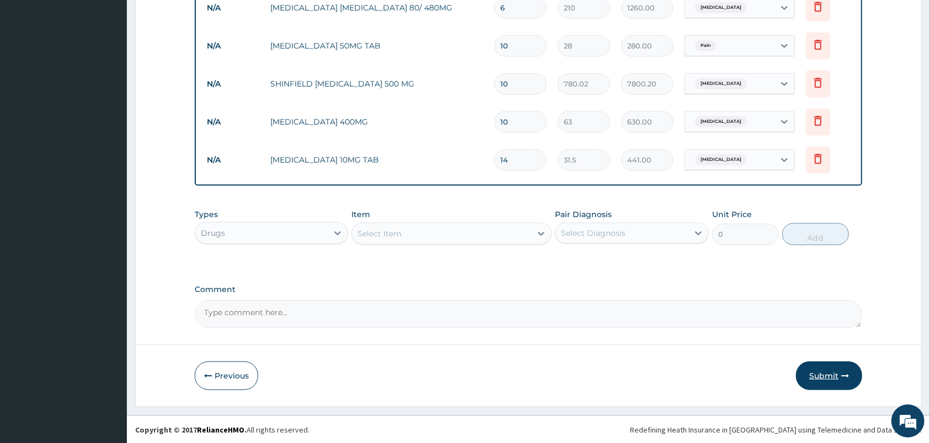
click at [824, 375] on button "Submit" at bounding box center [829, 376] width 66 height 29
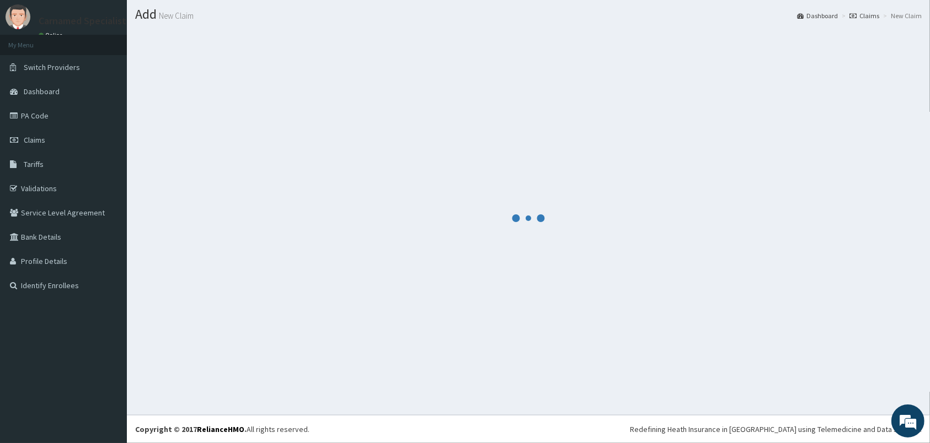
scroll to position [29, 0]
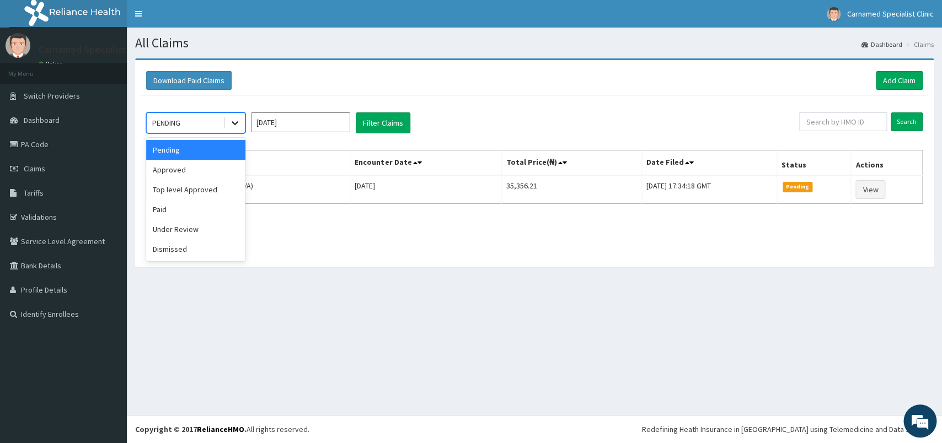
click at [234, 125] on icon at bounding box center [234, 122] width 11 height 11
click at [192, 179] on div "Approved" at bounding box center [195, 170] width 99 height 20
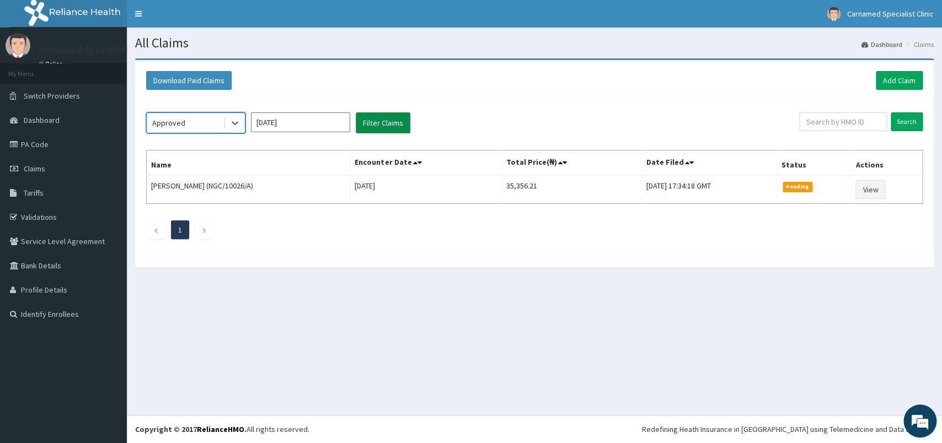
click at [380, 124] on button "Filter Claims" at bounding box center [383, 122] width 55 height 21
